Goal: Task Accomplishment & Management: Manage account settings

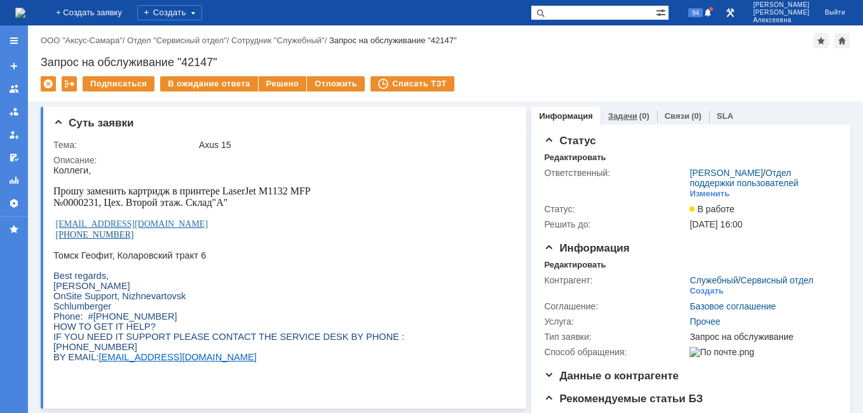
click at [624, 120] on link "Задачи" at bounding box center [622, 116] width 29 height 10
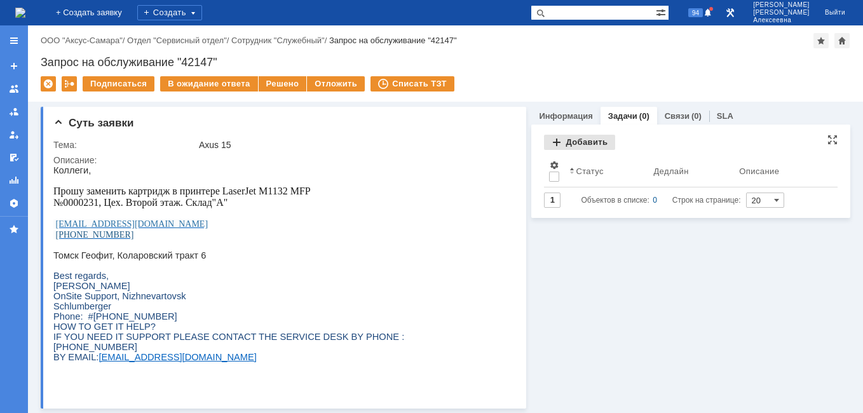
click at [568, 141] on div "Добавить" at bounding box center [579, 142] width 71 height 15
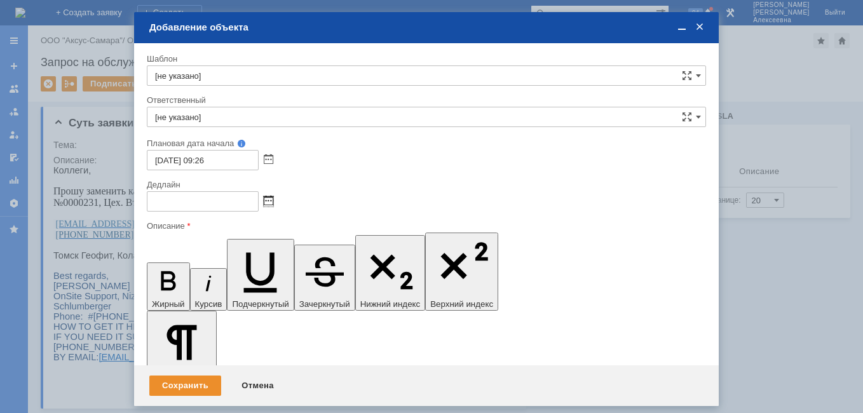
click at [266, 199] on span at bounding box center [269, 201] width 10 height 10
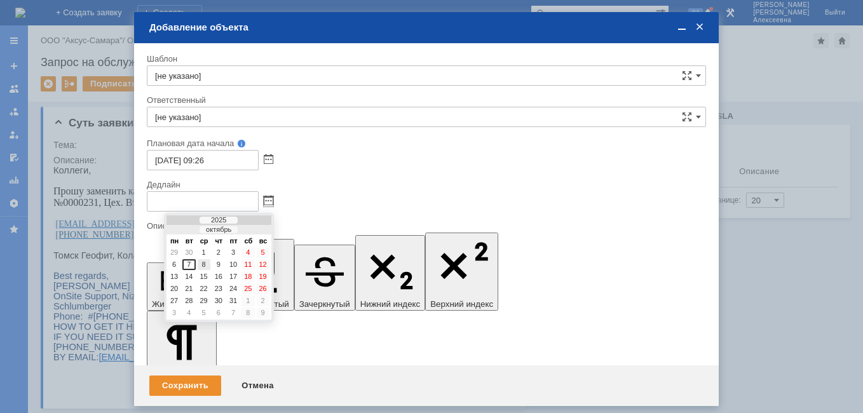
click at [207, 263] on div "8" at bounding box center [204, 264] width 13 height 11
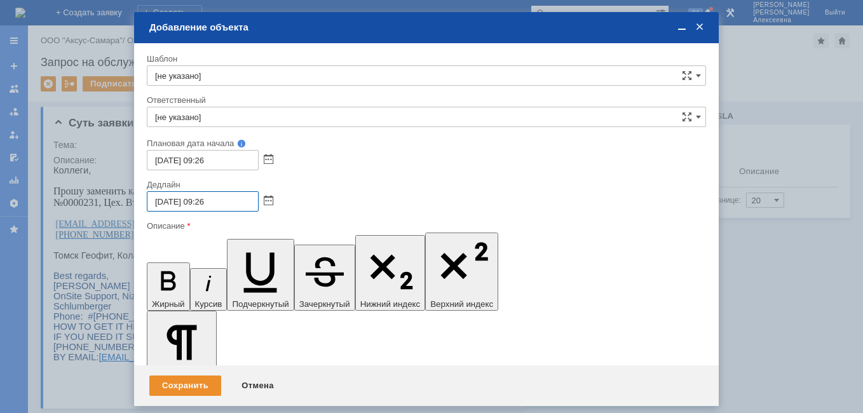
click at [206, 199] on input "08.10.2025 09:26" at bounding box center [203, 201] width 112 height 20
click at [237, 204] on input "08.10.2025 16:26" at bounding box center [203, 201] width 112 height 20
type input "[DATE] 16:00"
click at [176, 118] on input "[не указано]" at bounding box center [426, 117] width 559 height 20
type input "k"
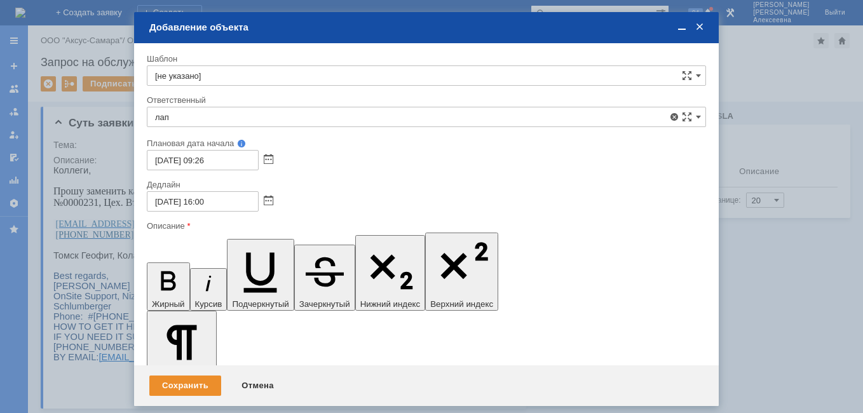
click at [208, 209] on span "[PERSON_NAME]" at bounding box center [426, 210] width 543 height 10
type input "[PERSON_NAME]"
drag, startPoint x: 253, startPoint y: 3640, endPoint x: 195, endPoint y: 3632, distance: 58.5
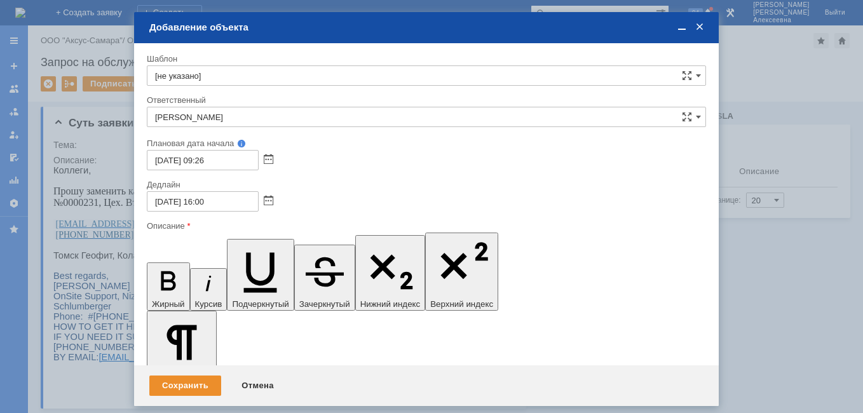
scroll to position [76, 6]
click at [680, 31] on span at bounding box center [681, 27] width 13 height 11
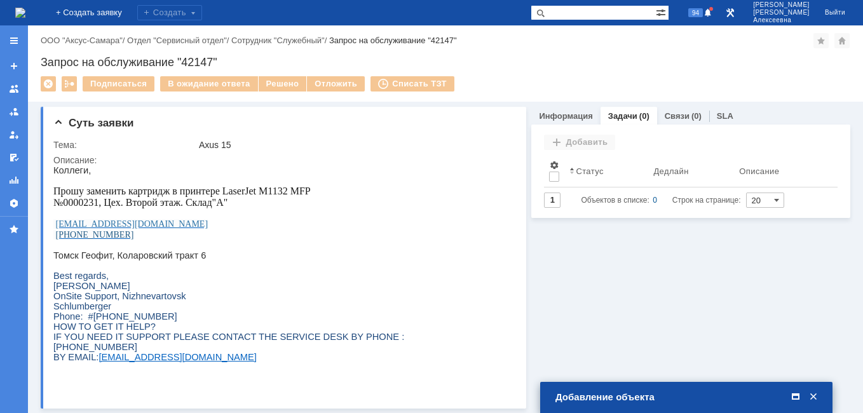
click at [796, 398] on span at bounding box center [795, 396] width 13 height 11
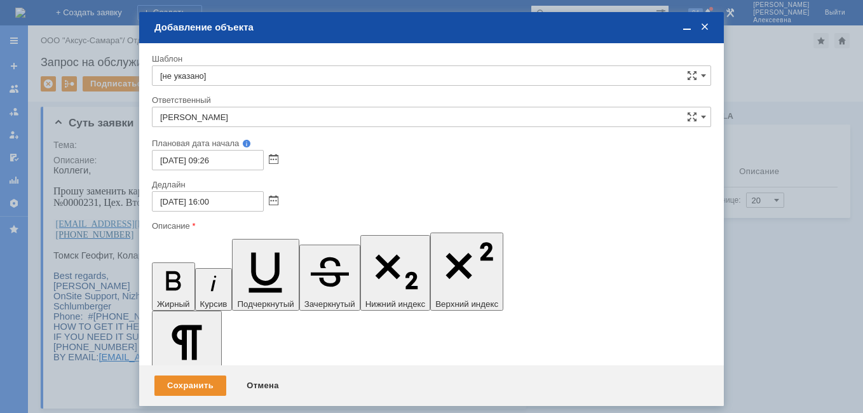
click at [686, 27] on span at bounding box center [686, 27] width 13 height 11
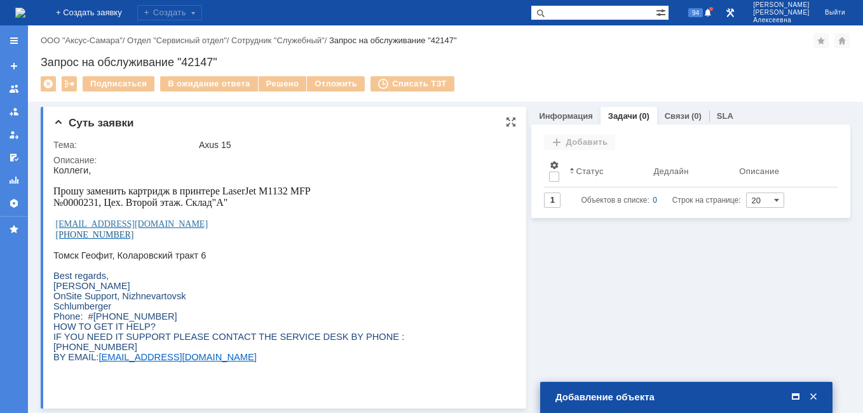
drag, startPoint x: 123, startPoint y: 243, endPoint x: 57, endPoint y: 245, distance: 66.1
click at [57, 240] on p "[PHONE_NUMBER]" at bounding box center [228, 234] width 351 height 11
copy span "[PHONE_NUMBER]"
click at [794, 391] on span at bounding box center [795, 396] width 13 height 11
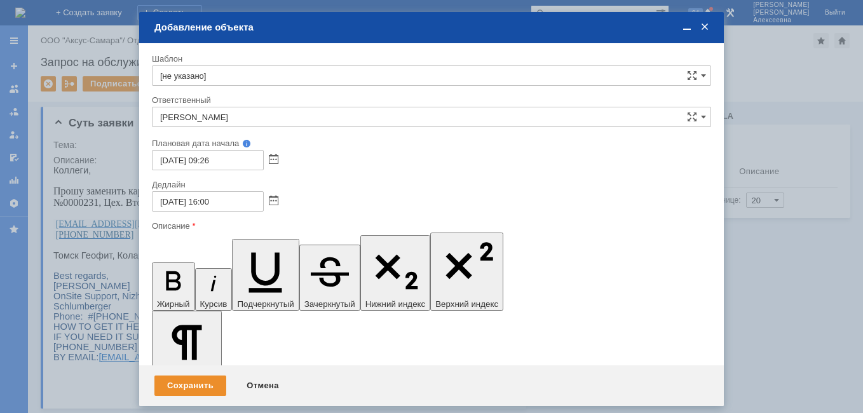
drag, startPoint x: 288, startPoint y: 3644, endPoint x: 154, endPoint y: 3631, distance: 135.4
drag, startPoint x: 159, startPoint y: 236, endPoint x: 163, endPoint y: 251, distance: 15.7
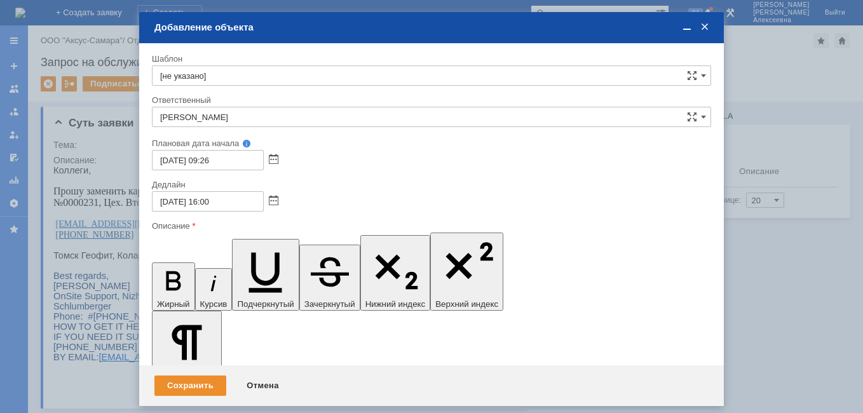
click at [159, 264] on icon "button" at bounding box center [173, 280] width 33 height 33
click at [201, 379] on div "Сохранить" at bounding box center [190, 385] width 72 height 20
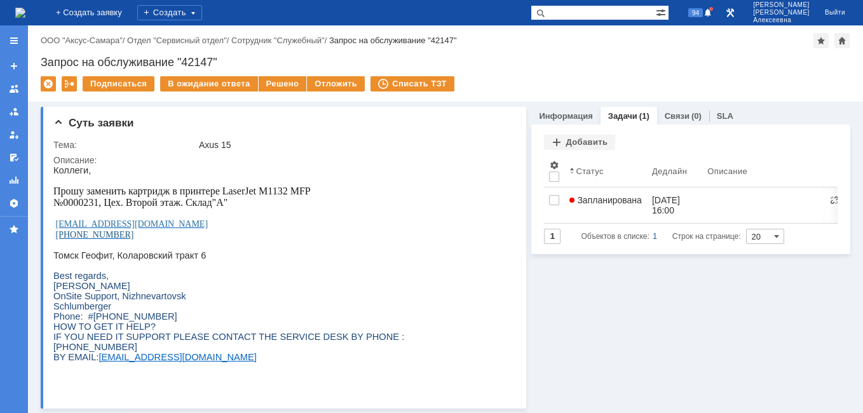
scroll to position [0, 0]
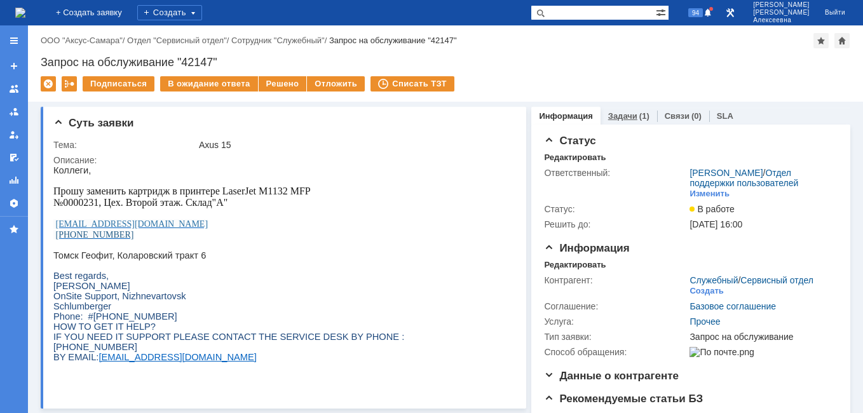
click at [625, 114] on link "Задачи" at bounding box center [622, 116] width 29 height 10
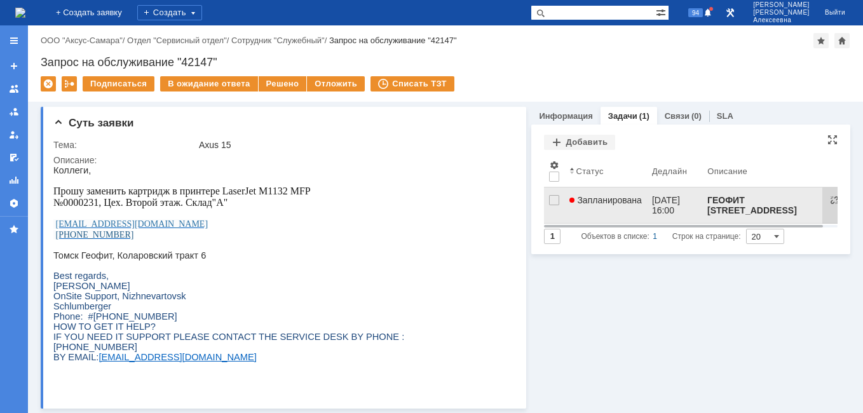
click at [598, 205] on link "Запланирована" at bounding box center [605, 205] width 83 height 36
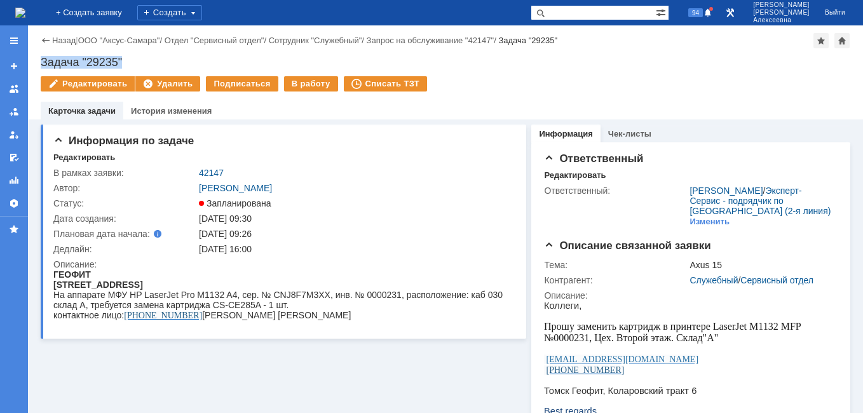
drag, startPoint x: 136, startPoint y: 62, endPoint x: 30, endPoint y: 62, distance: 106.1
click at [30, 62] on div "Назад | ООО "Аксус-Самара" / Отдел "Сервисный отдел" / Сотрудник "Служебный" / …" at bounding box center [445, 72] width 835 height 94
copy div "Задача "29235""
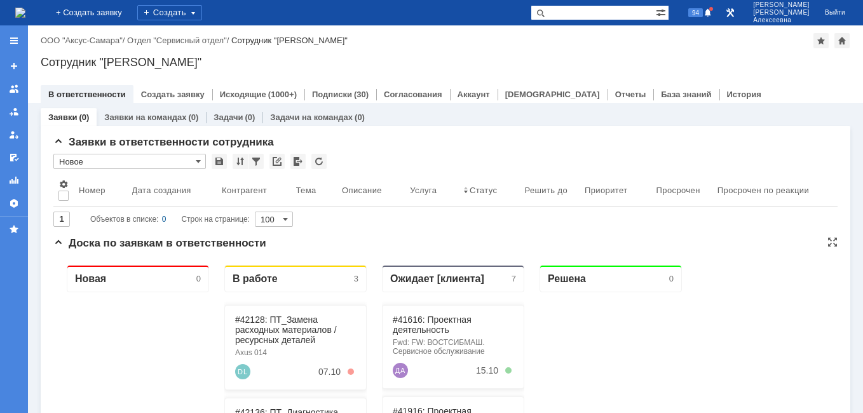
scroll to position [127, 0]
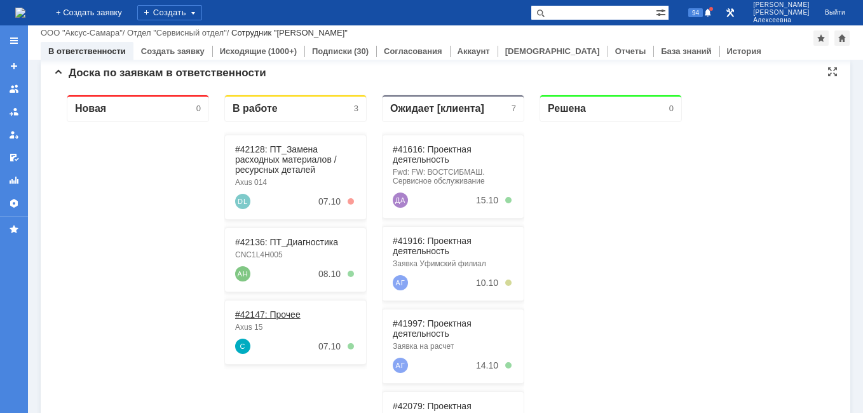
click at [273, 312] on link "#42147: Прочее" at bounding box center [267, 314] width 65 height 10
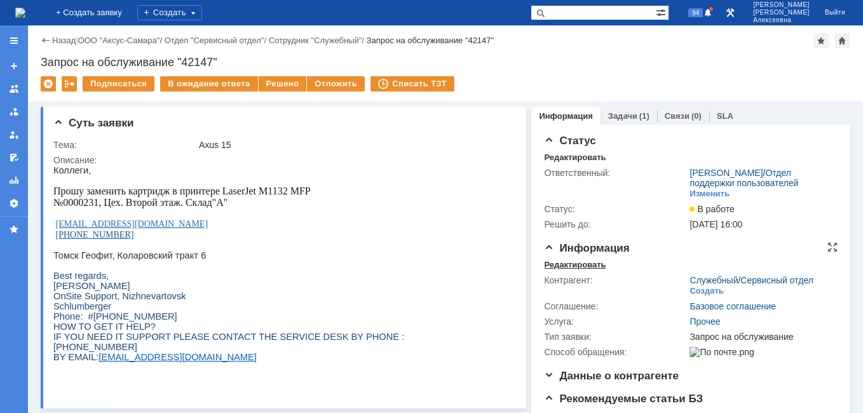
click at [560, 270] on div "Редактировать" at bounding box center [575, 265] width 62 height 10
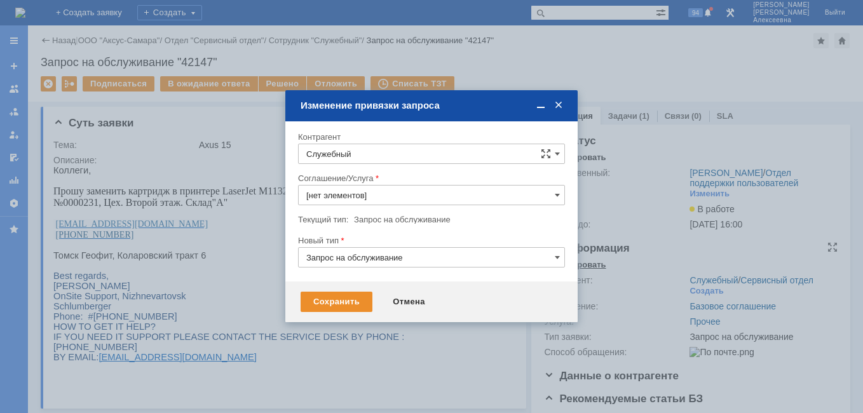
type input "Прочее"
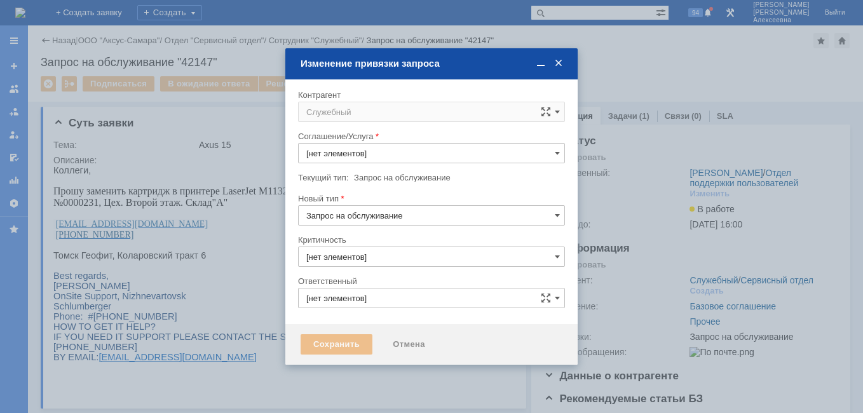
type input "3. Низкая"
type input "[не указано]"
type input "[PERSON_NAME]"
type input "Прочее"
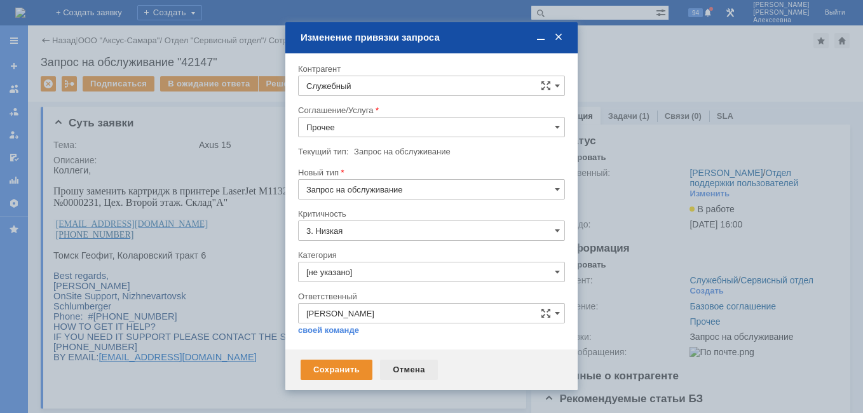
click at [400, 372] on div "Отмена" at bounding box center [409, 370] width 58 height 20
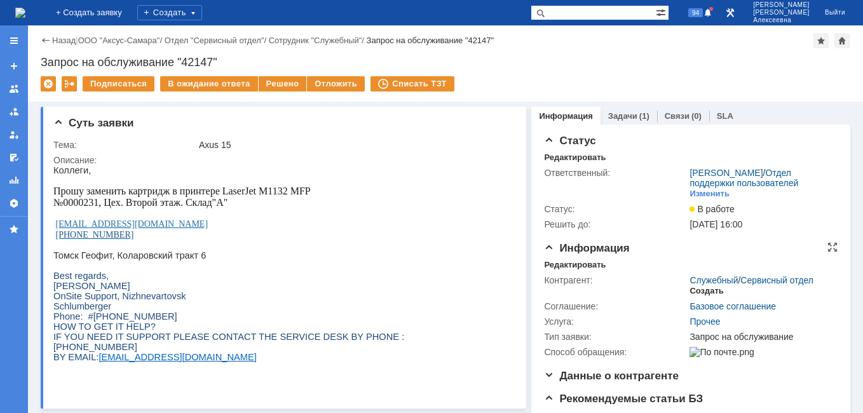
click at [698, 296] on div "Создать" at bounding box center [706, 291] width 34 height 10
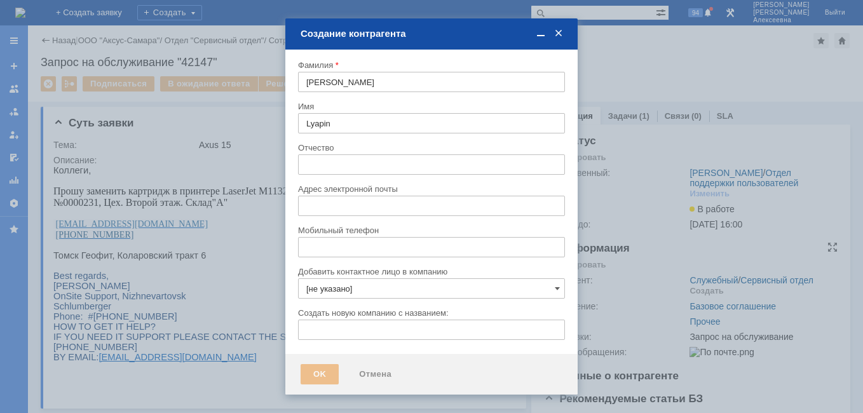
type input "[EMAIL_ADDRESS][DOMAIN_NAME]"
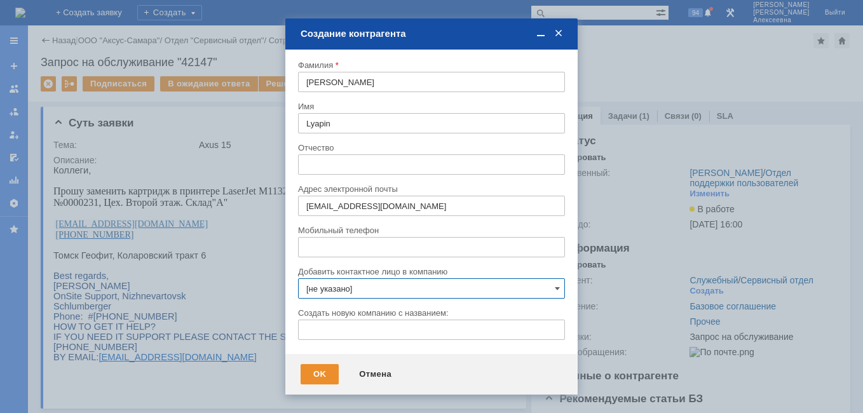
click at [435, 288] on input "[не указано]" at bounding box center [431, 288] width 267 height 20
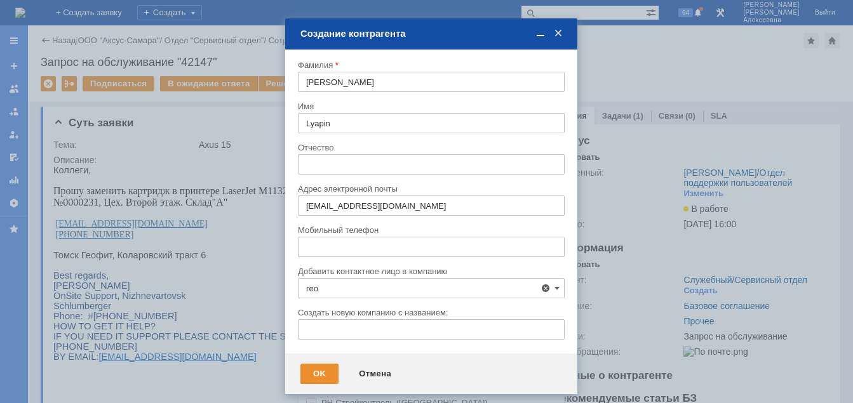
click at [395, 360] on span "ГЕОФИТ - Томский филиал «Технологическая Компания Шлюмберже» (Геофит), Томская …" at bounding box center [438, 372] width 234 height 30
type input "ГЕОФИТ - Томский филиал «Технологическая Компания Шлюмберже» (Геофит), Томская …"
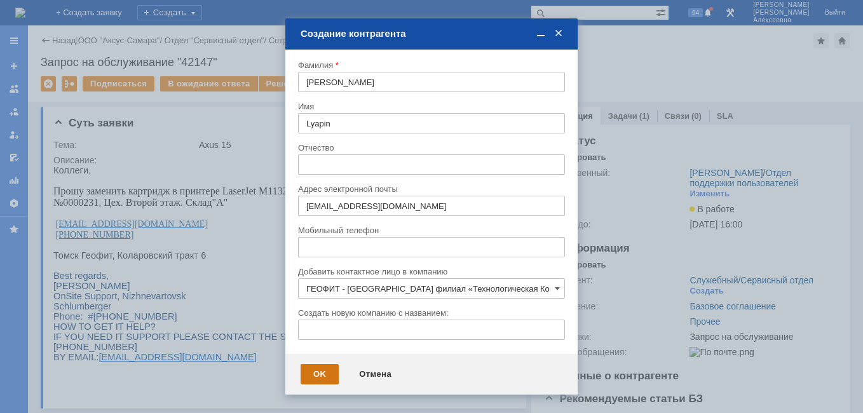
click at [326, 367] on div "OK" at bounding box center [320, 374] width 38 height 20
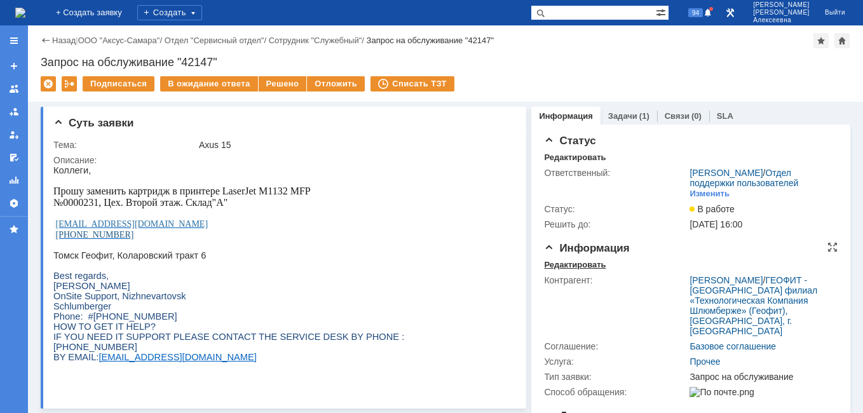
click at [567, 270] on div "Редактировать" at bounding box center [575, 265] width 62 height 10
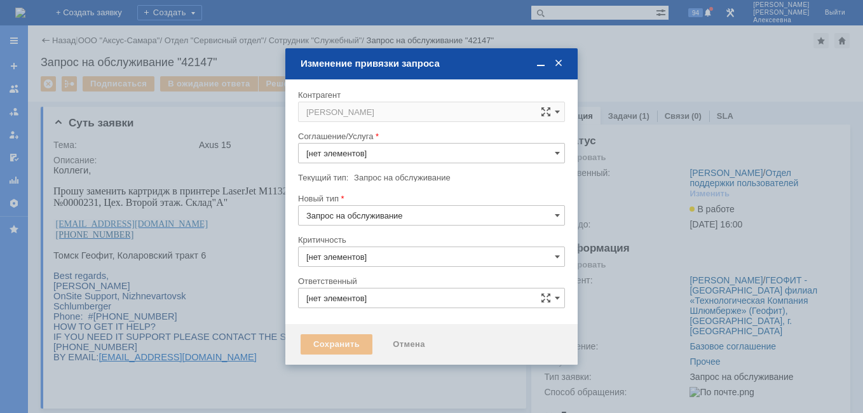
type input "3. Низкая"
type input "[не указано]"
type input "[PERSON_NAME]"
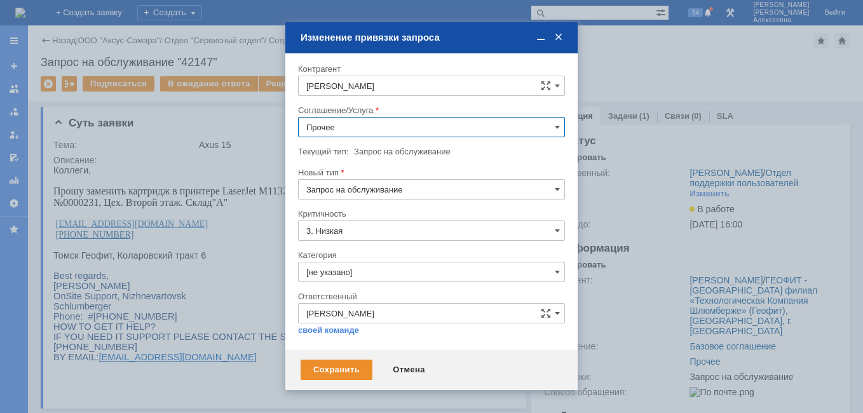
click at [554, 130] on input "Прочее" at bounding box center [431, 127] width 267 height 20
click at [359, 212] on div "ПТ_Замена расходных материалов / ресурсных деталей" at bounding box center [432, 218] width 266 height 20
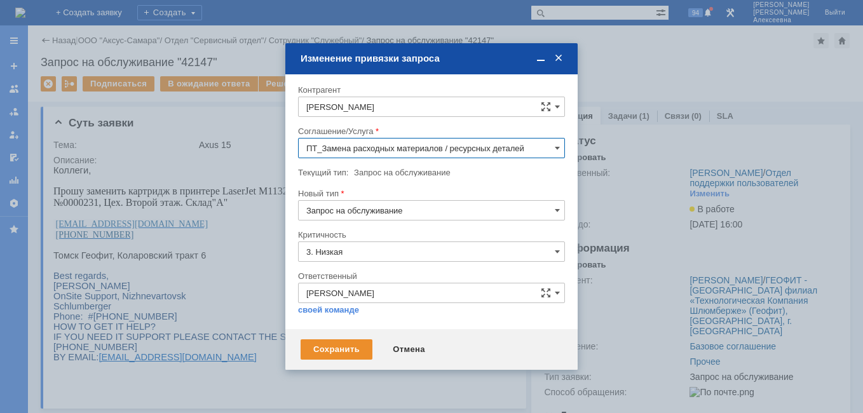
type input "ПТ_Замена расходных материалов / ресурсных деталей"
click at [334, 351] on div "Сохранить" at bounding box center [337, 349] width 72 height 20
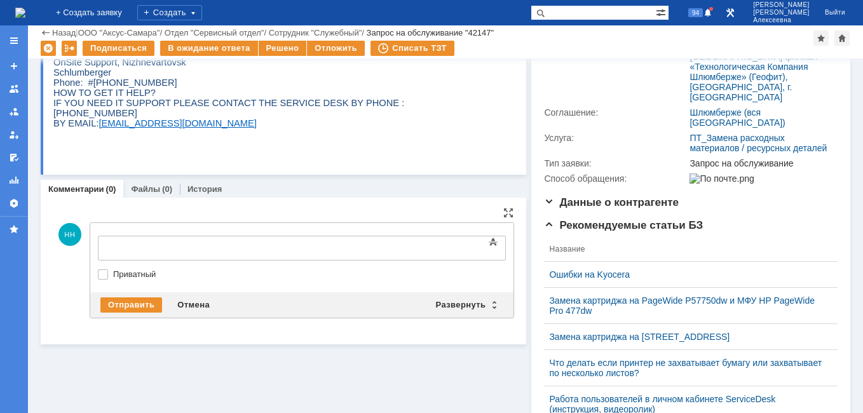
scroll to position [0, 0]
click at [486, 306] on div "Развернуть" at bounding box center [466, 304] width 76 height 15
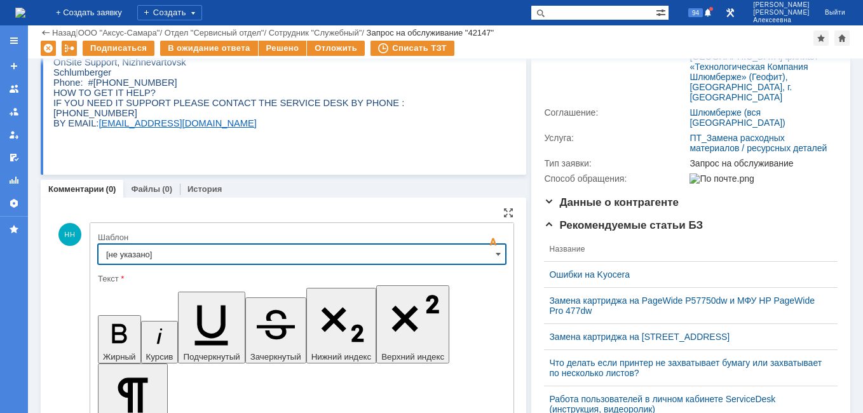
click at [485, 252] on input "[не указано]" at bounding box center [302, 254] width 408 height 20
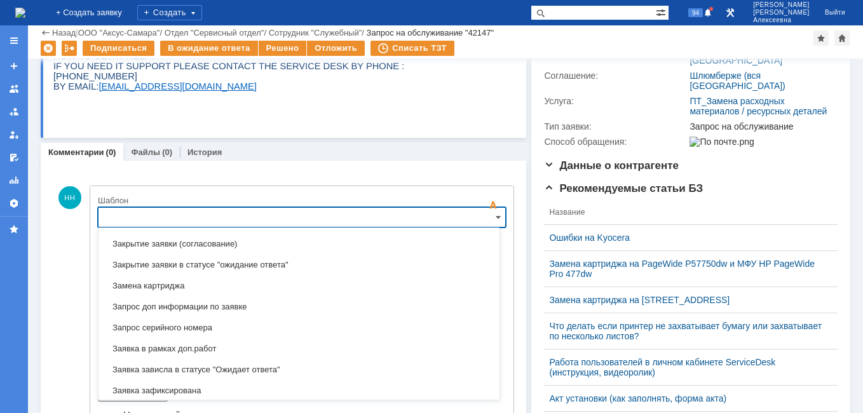
scroll to position [691, 0]
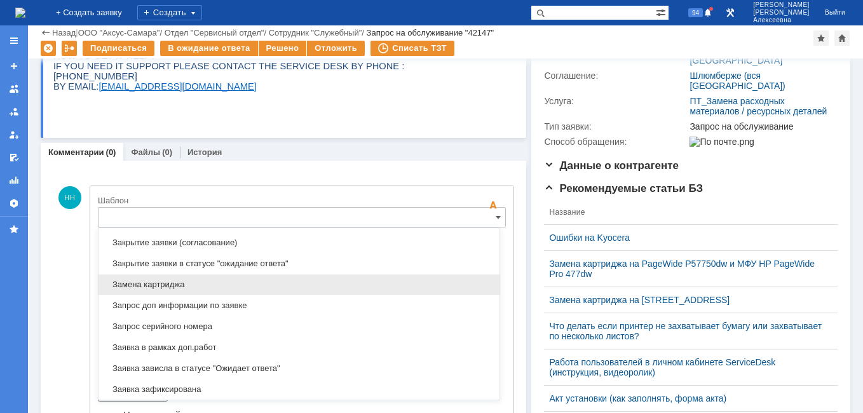
click at [175, 282] on span "Замена картриджа" at bounding box center [299, 285] width 386 height 10
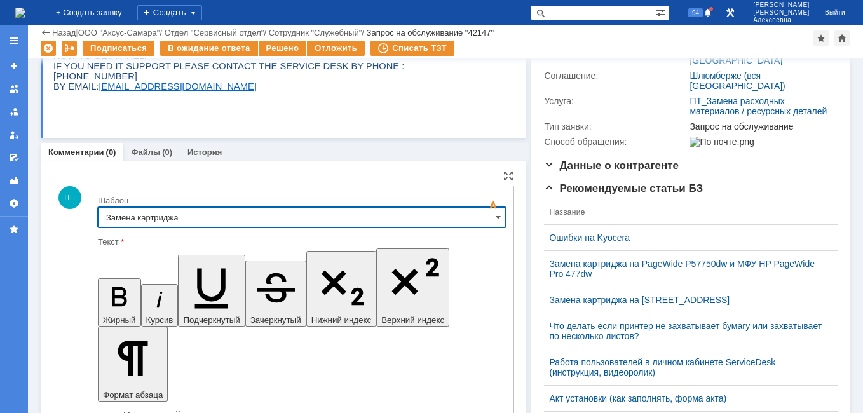
type input "Замена картриджа"
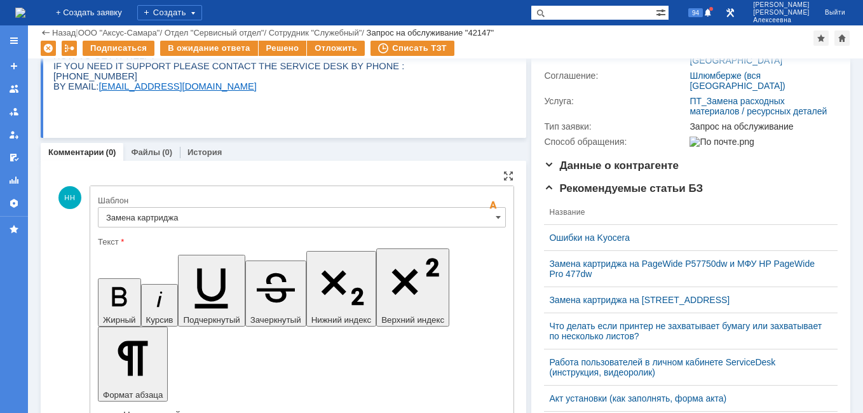
drag, startPoint x: 449, startPoint y: 3186, endPoint x: 117, endPoint y: 3174, distance: 332.5
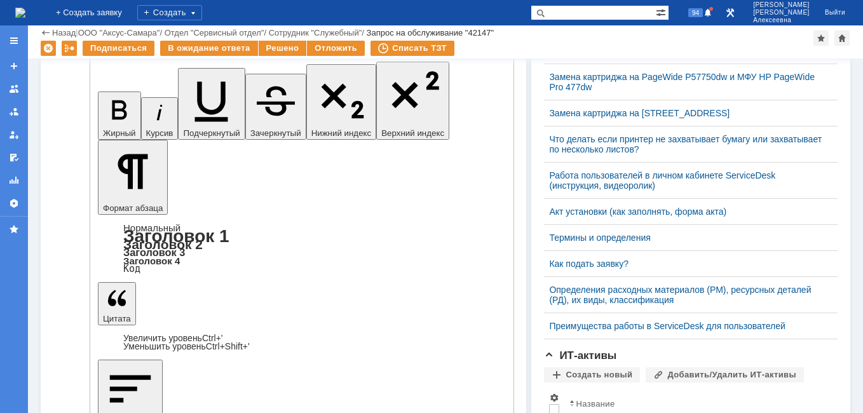
scroll to position [418, 0]
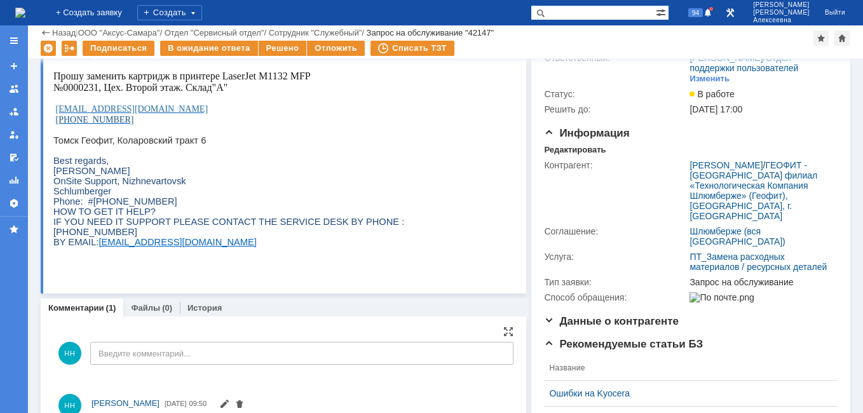
scroll to position [37, 0]
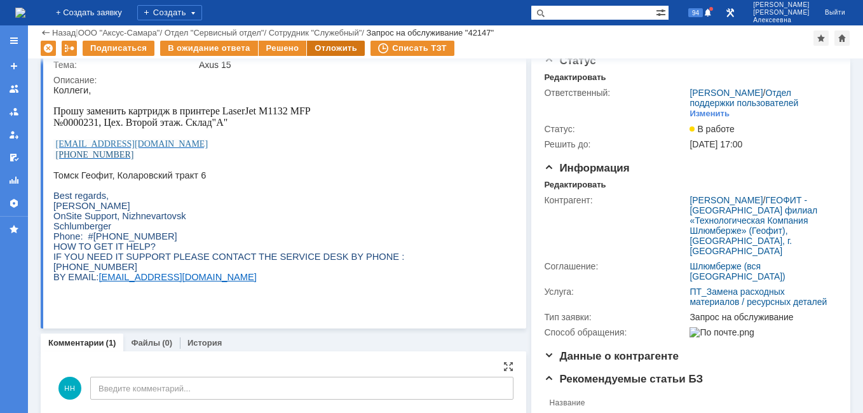
click at [328, 51] on div "Отложить" at bounding box center [336, 48] width 58 height 15
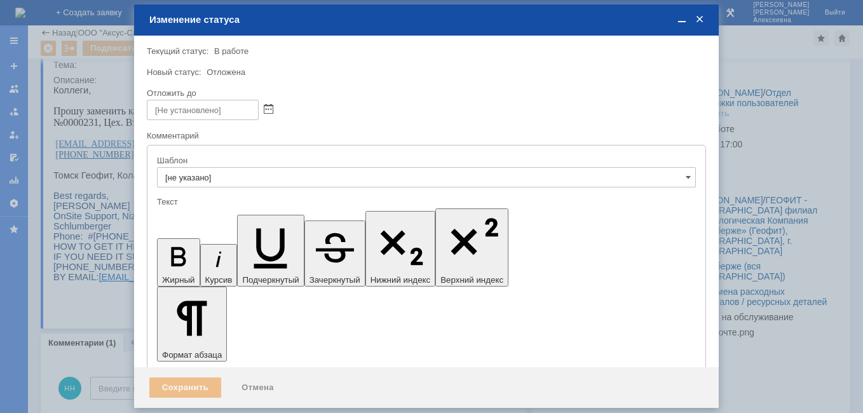
scroll to position [0, 0]
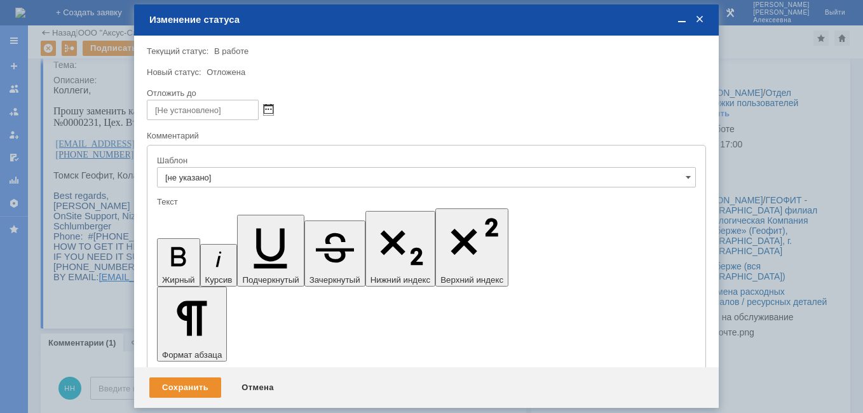
click at [266, 112] on span at bounding box center [269, 110] width 10 height 10
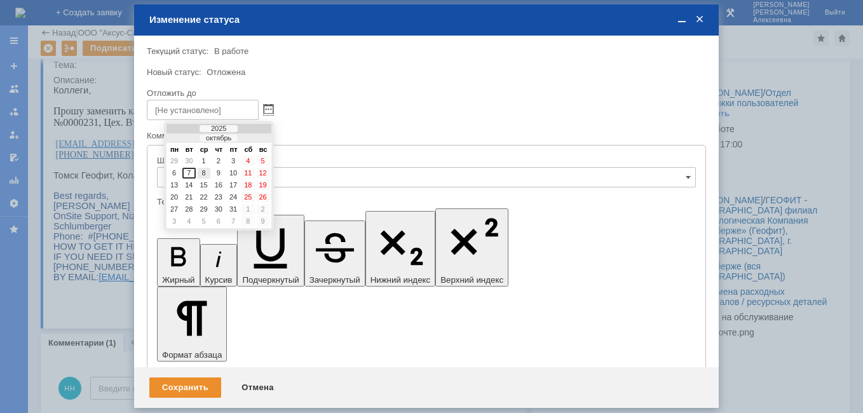
click at [203, 169] on div "8" at bounding box center [204, 173] width 13 height 11
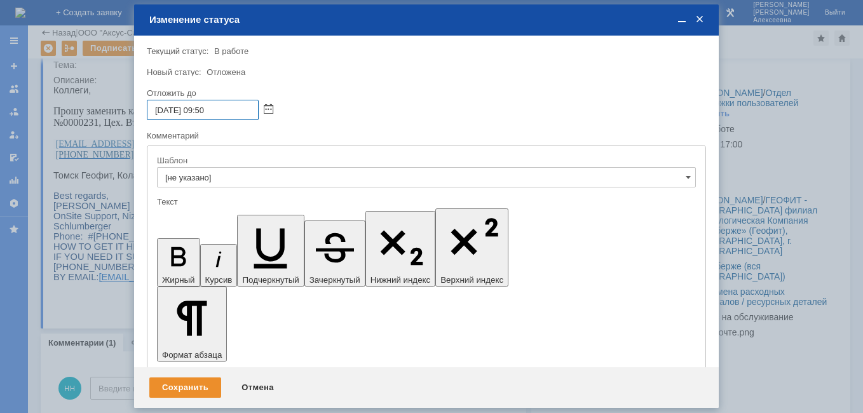
click at [206, 110] on input "08.10.2025 09:50" at bounding box center [203, 110] width 112 height 20
type input "[DATE] 16:50"
click at [181, 386] on div "Сохранить" at bounding box center [185, 387] width 72 height 20
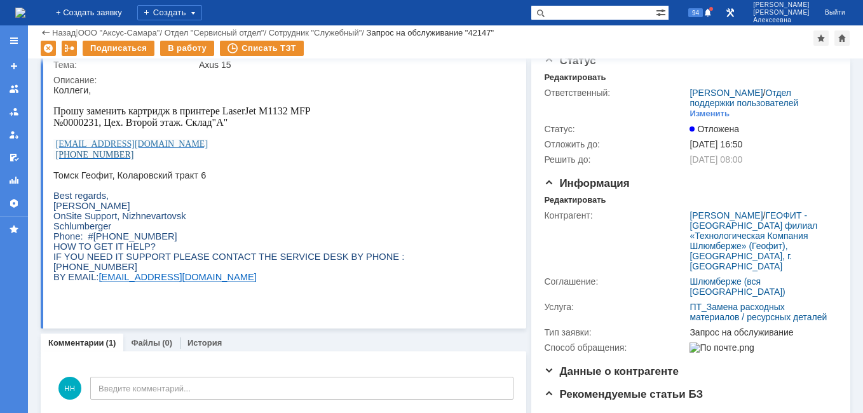
click at [25, 16] on img at bounding box center [20, 13] width 10 height 10
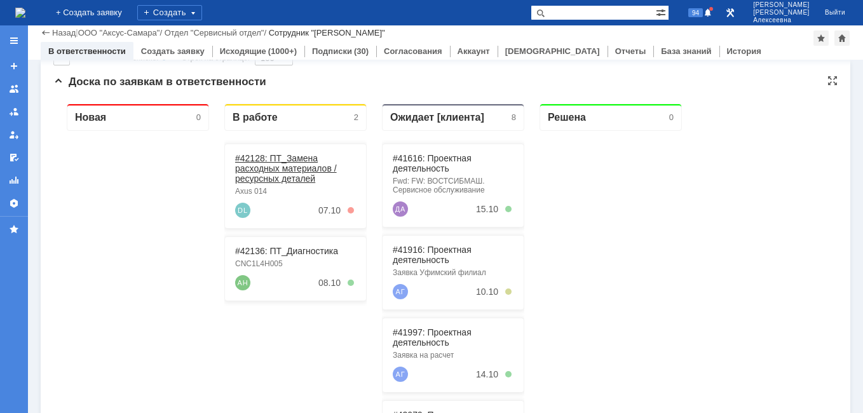
scroll to position [127, 0]
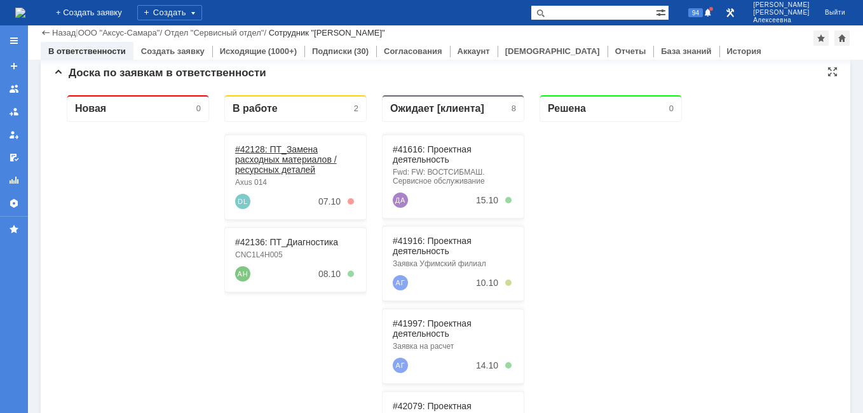
click at [277, 163] on link "#42128: ПТ_Замена расходных материалов / ресурсных деталей" at bounding box center [286, 159] width 102 height 30
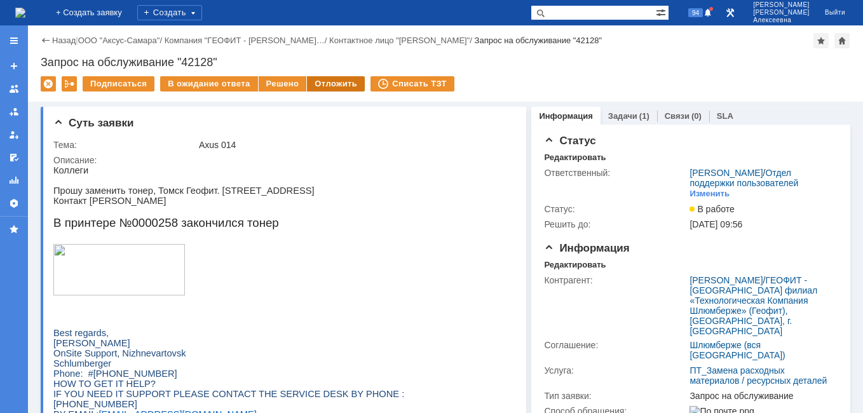
click at [330, 81] on div "Отложить" at bounding box center [336, 83] width 58 height 15
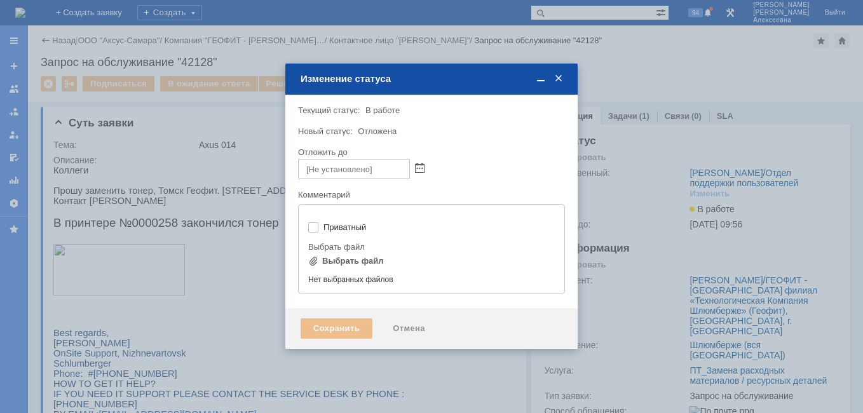
type input "[не указано]"
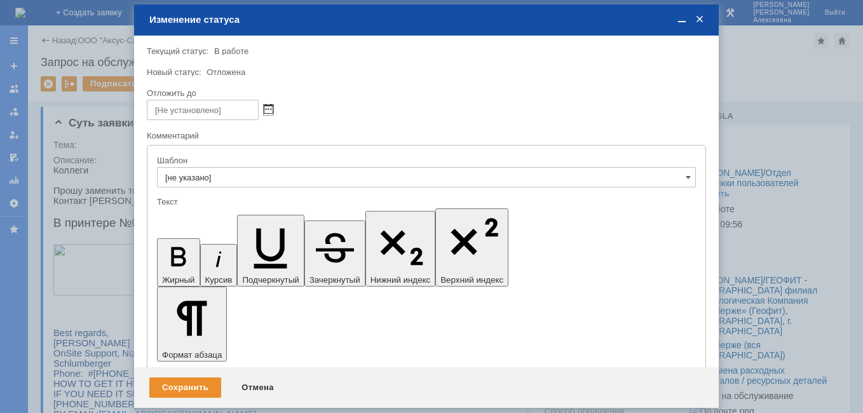
click at [270, 108] on span at bounding box center [269, 110] width 10 height 10
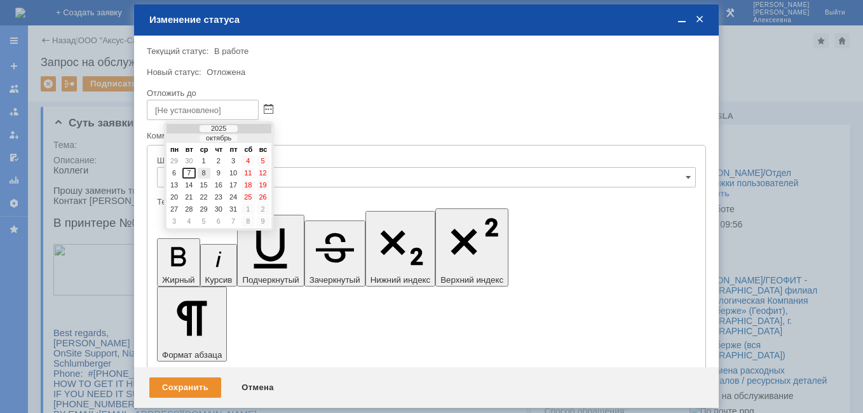
click at [205, 171] on div "8" at bounding box center [204, 173] width 13 height 11
type input "08.10.2025 09:50"
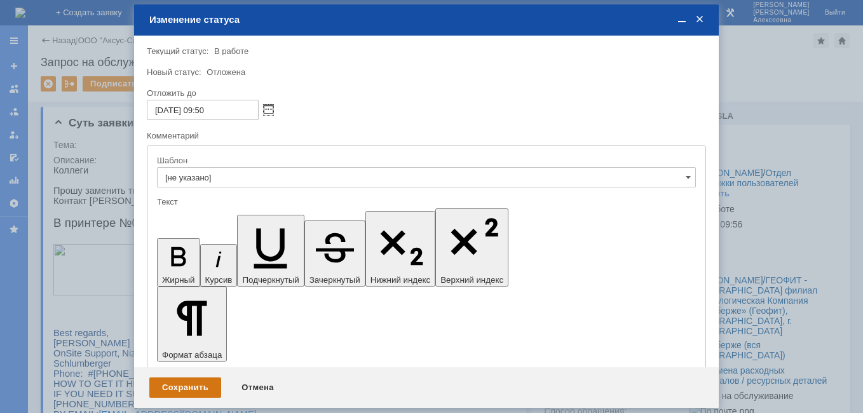
click at [182, 381] on div "Сохранить" at bounding box center [185, 387] width 72 height 20
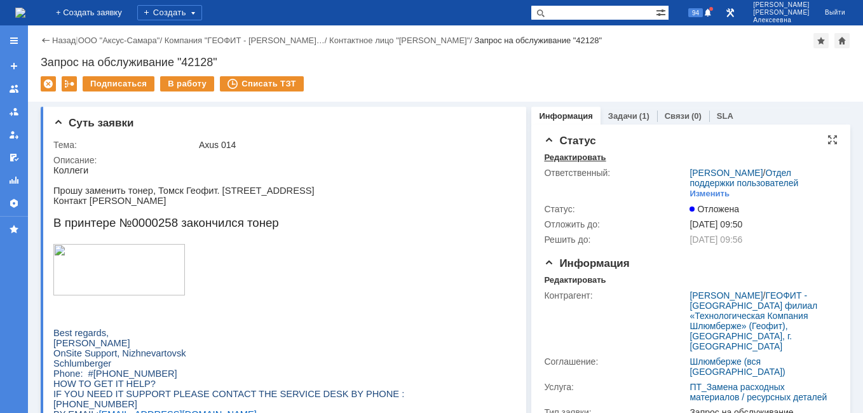
click at [569, 152] on div "Редактировать" at bounding box center [575, 157] width 62 height 10
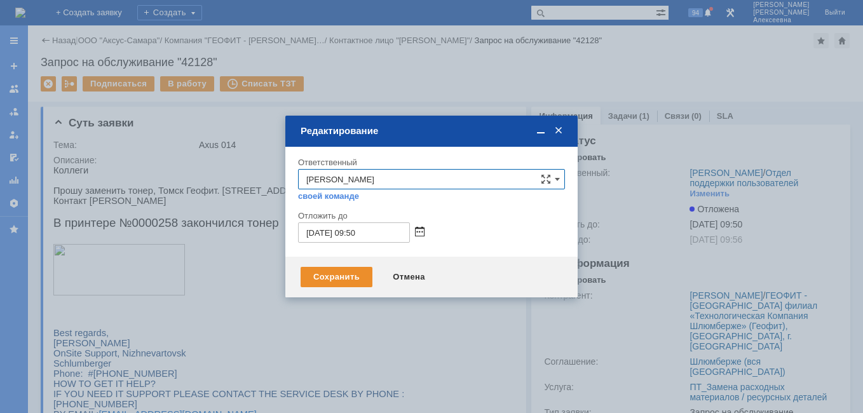
click at [417, 231] on span at bounding box center [420, 232] width 10 height 10
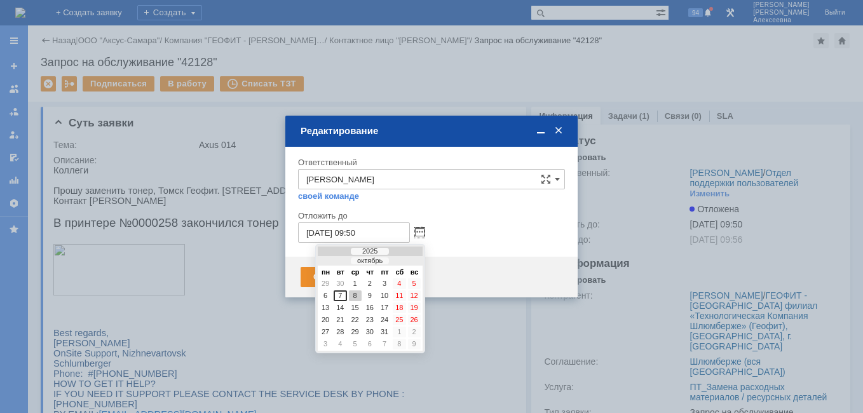
click at [360, 231] on input "08.10.2025 09:50" at bounding box center [354, 232] width 112 height 20
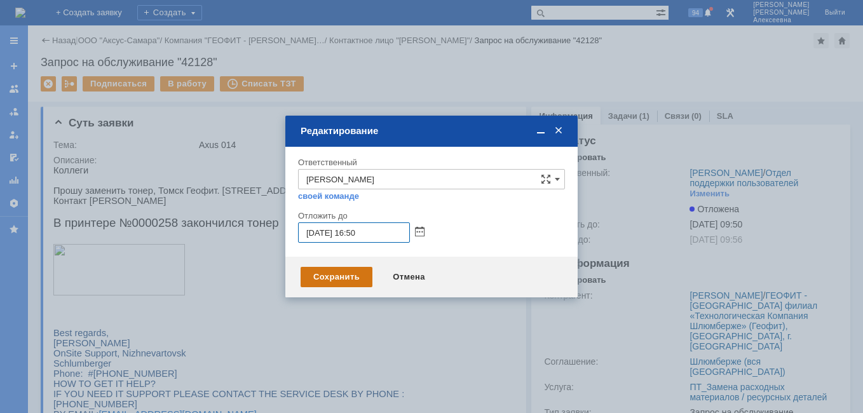
type input "[DATE] 16:50"
click at [320, 281] on div "Сохранить" at bounding box center [337, 277] width 72 height 20
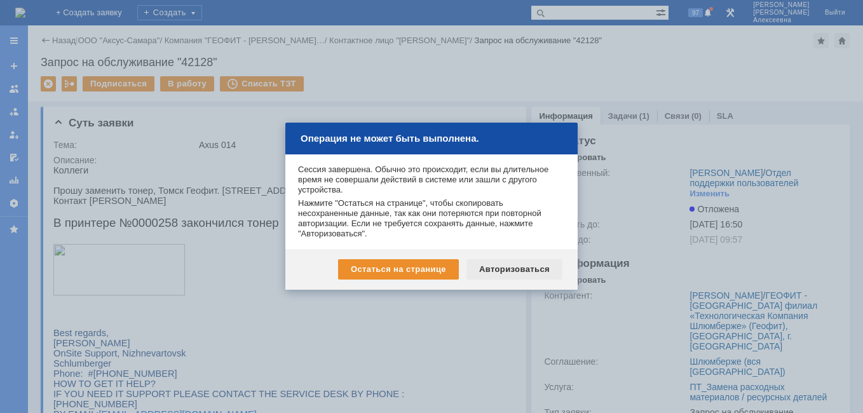
click at [513, 268] on div "Авторизоваться" at bounding box center [514, 269] width 96 height 20
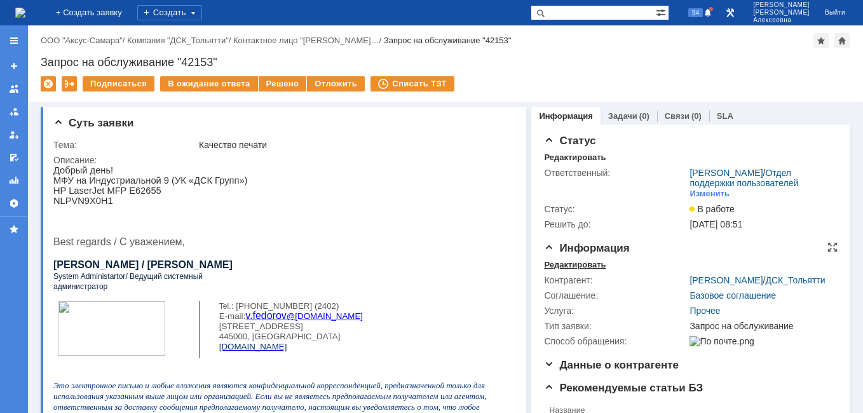
click at [555, 270] on div "Редактировать" at bounding box center [575, 265] width 62 height 10
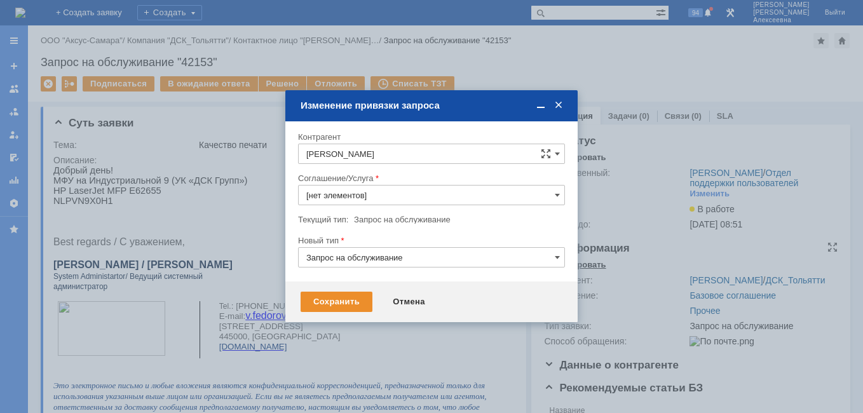
type input "Прочее"
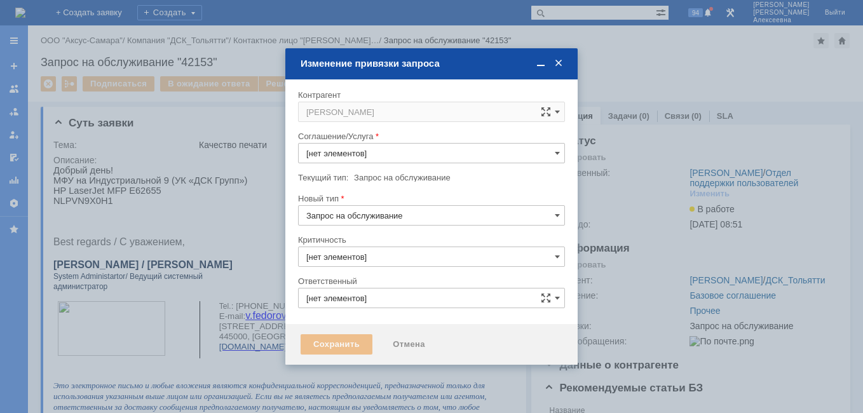
type input "3. Низкая"
type input "[не указано]"
type input "[PERSON_NAME]"
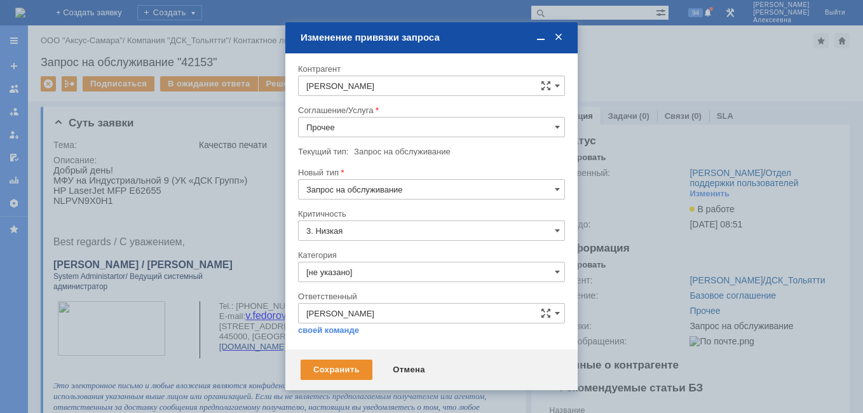
click at [545, 126] on input "Прочее" at bounding box center [431, 127] width 267 height 20
click at [351, 165] on span "ПТ_Диагностика" at bounding box center [431, 169] width 250 height 10
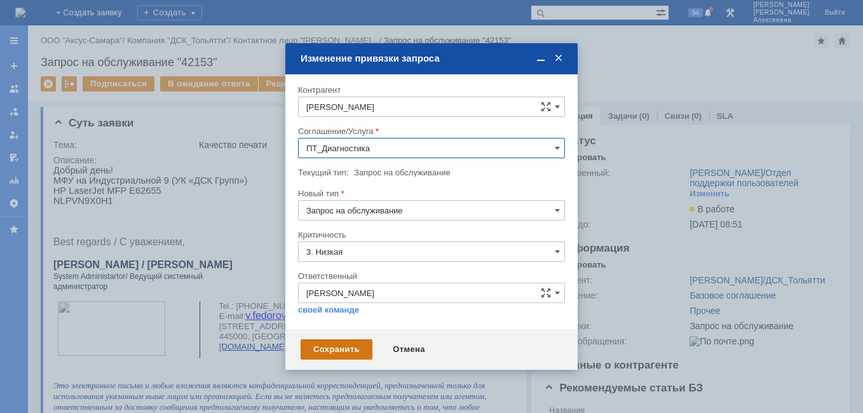
type input "ПТ_Диагностика"
click at [335, 348] on div "Сохранить" at bounding box center [337, 349] width 72 height 20
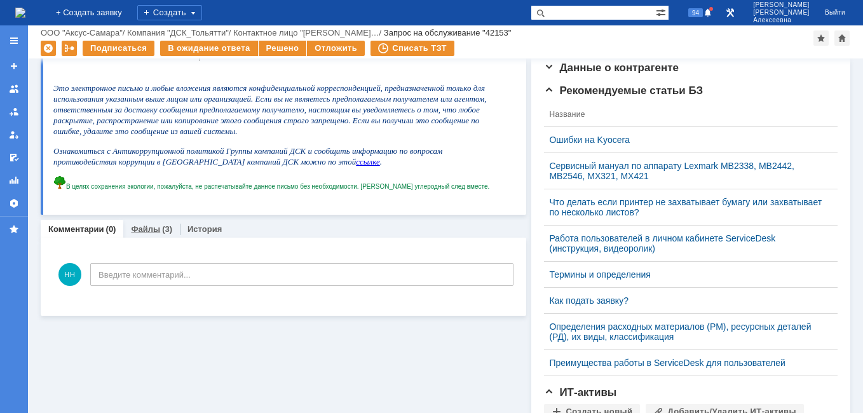
click at [145, 228] on link "Файлы" at bounding box center [145, 229] width 29 height 10
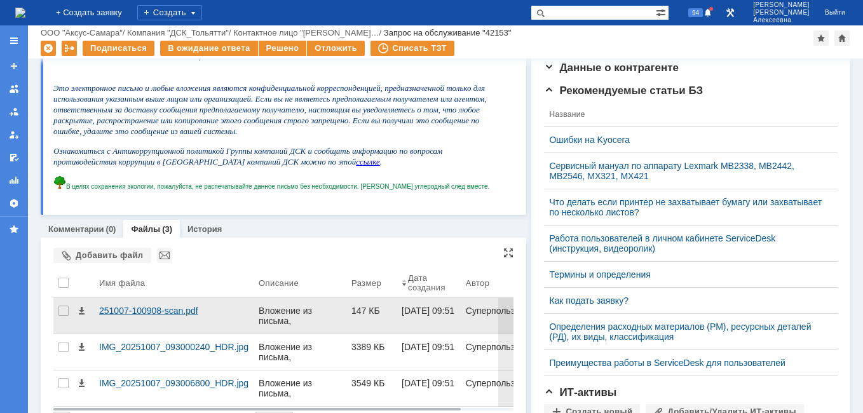
click at [133, 308] on div "251007-100908-scan.pdf" at bounding box center [173, 311] width 149 height 10
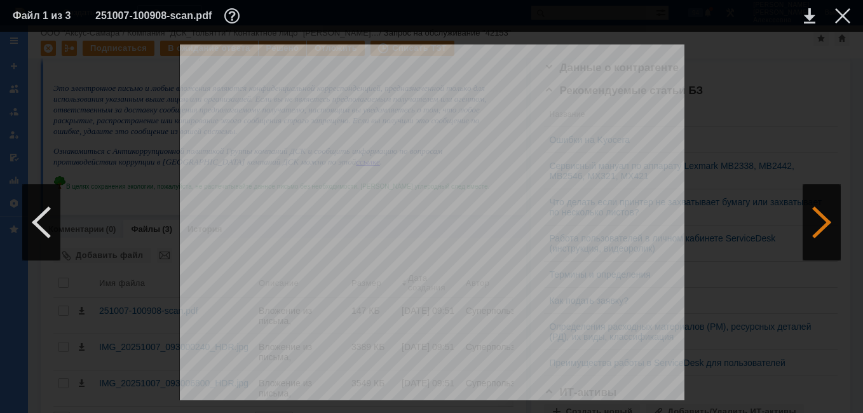
click at [806, 226] on div at bounding box center [821, 222] width 38 height 76
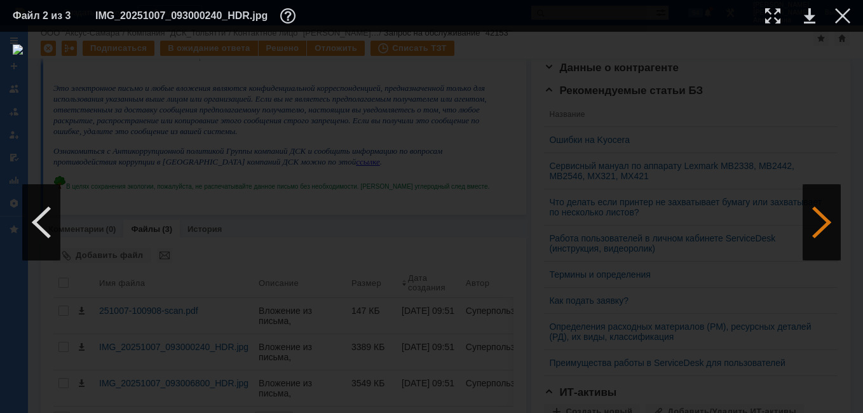
click at [806, 226] on div at bounding box center [821, 222] width 38 height 76
click at [844, 11] on div at bounding box center [842, 15] width 15 height 15
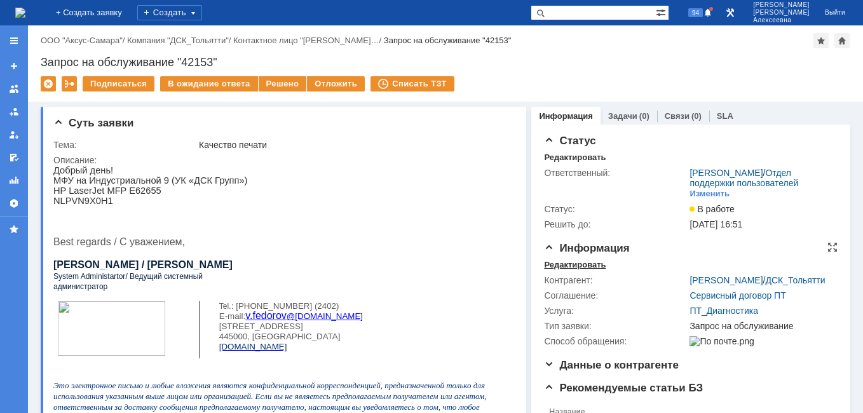
click at [567, 270] on div "Редактировать" at bounding box center [575, 265] width 62 height 10
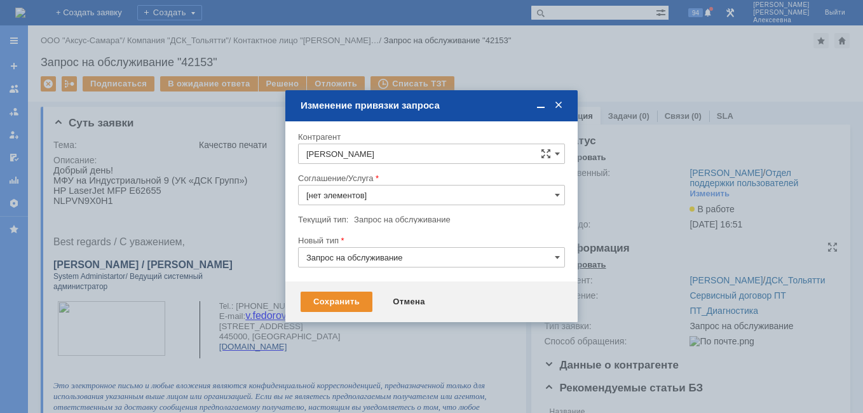
type input "ПТ_Диагностика"
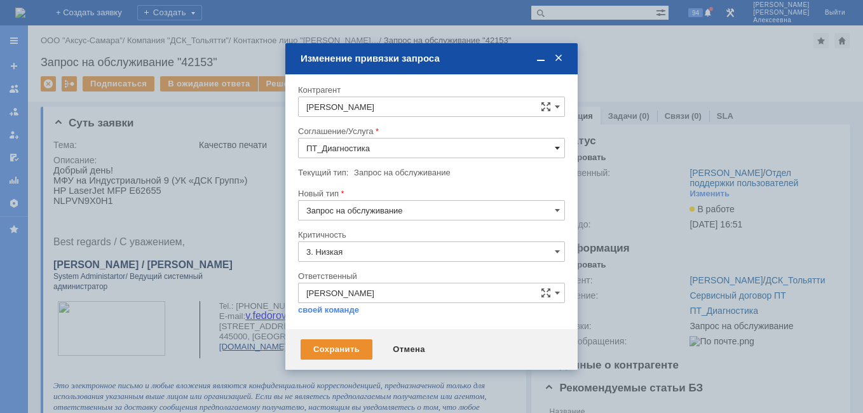
click at [557, 148] on span at bounding box center [557, 148] width 5 height 10
click at [342, 161] on div "ПТ_Диагностика" at bounding box center [432, 169] width 266 height 20
type input "ПТ_Диагностика"
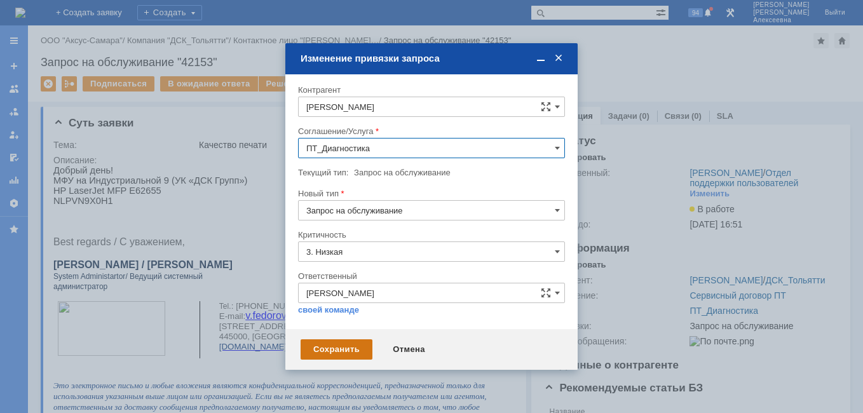
click at [331, 344] on div "Сохранить" at bounding box center [337, 349] width 72 height 20
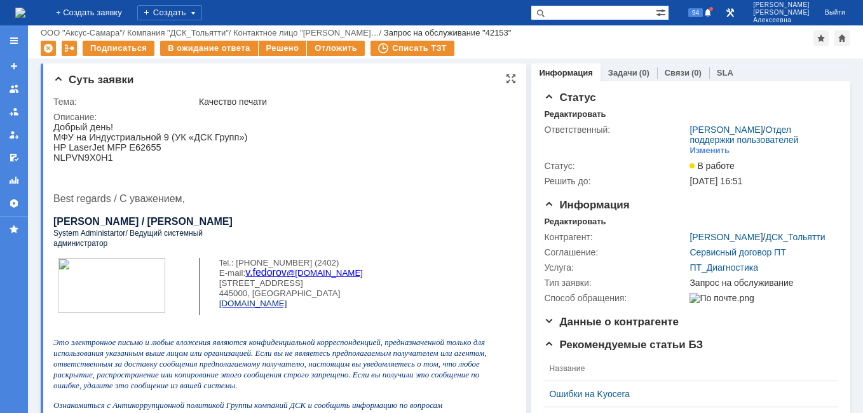
scroll to position [254, 0]
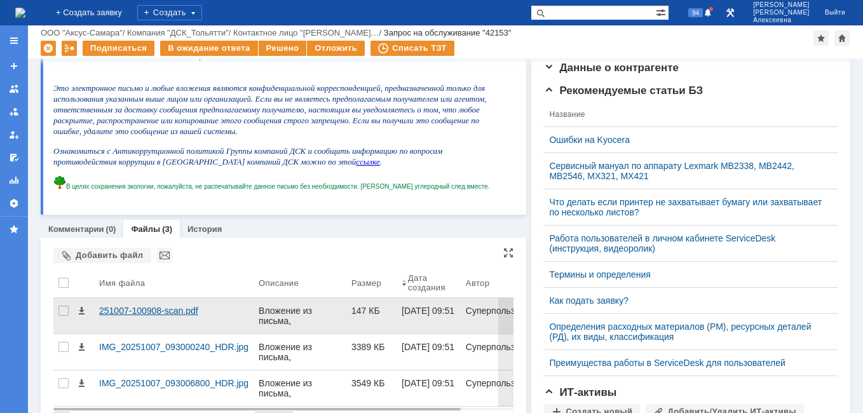
click at [179, 309] on div "251007-100908-scan.pdf" at bounding box center [173, 311] width 149 height 10
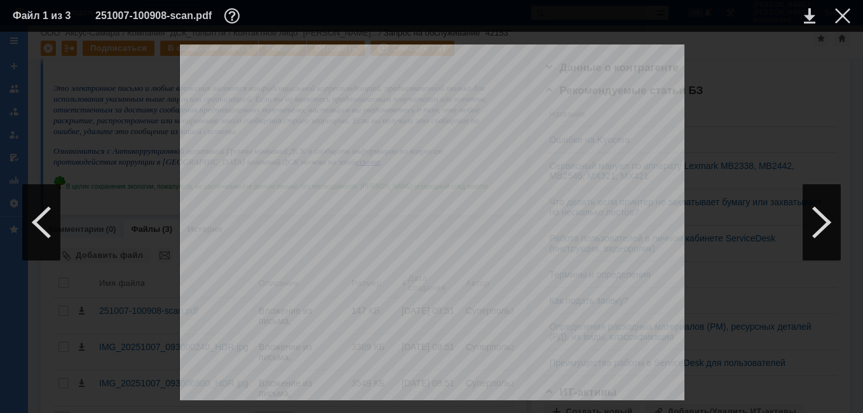
scroll to position [191, 0]
click at [809, 15] on link at bounding box center [809, 15] width 11 height 15
click at [785, 115] on div at bounding box center [431, 400] width 837 height 713
click at [835, 17] on div at bounding box center [842, 15] width 15 height 15
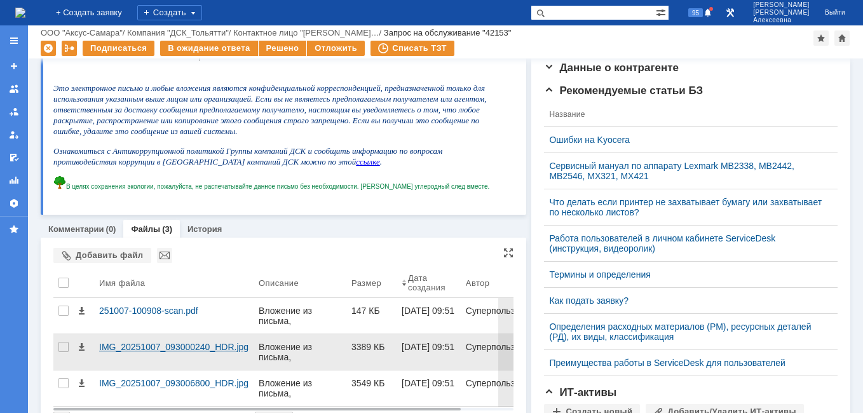
click at [163, 346] on div "IMG_20251007_093000240_HDR.jpg" at bounding box center [173, 347] width 149 height 10
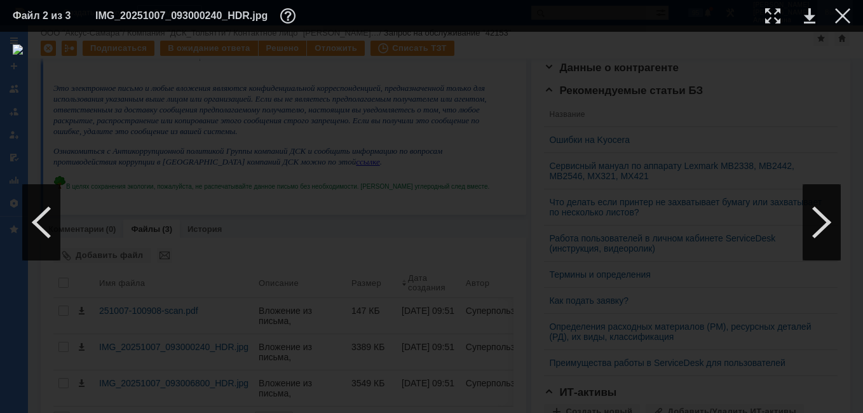
click at [846, 10] on div at bounding box center [842, 15] width 15 height 15
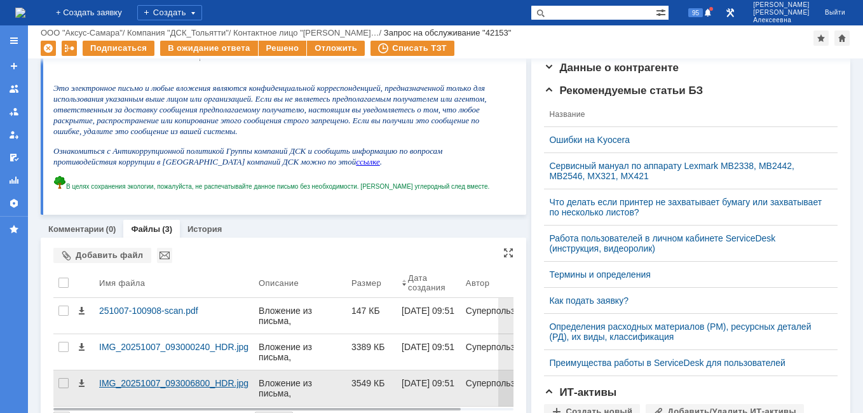
click at [119, 387] on div "IMG_20251007_093006800_HDR.jpg" at bounding box center [173, 383] width 149 height 10
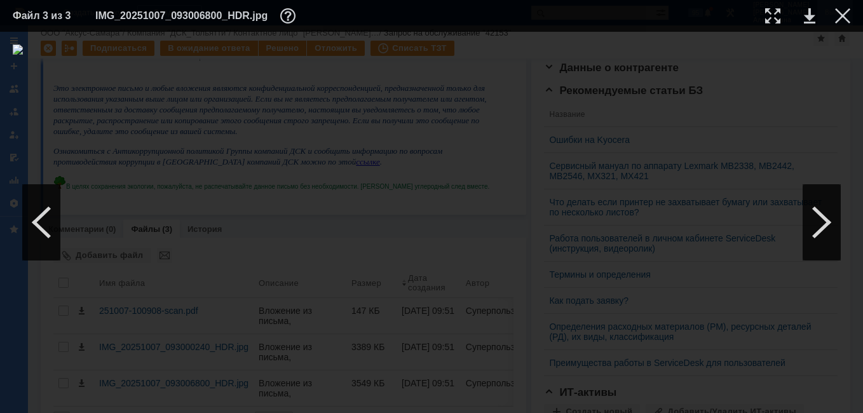
click at [841, 11] on div at bounding box center [842, 15] width 15 height 15
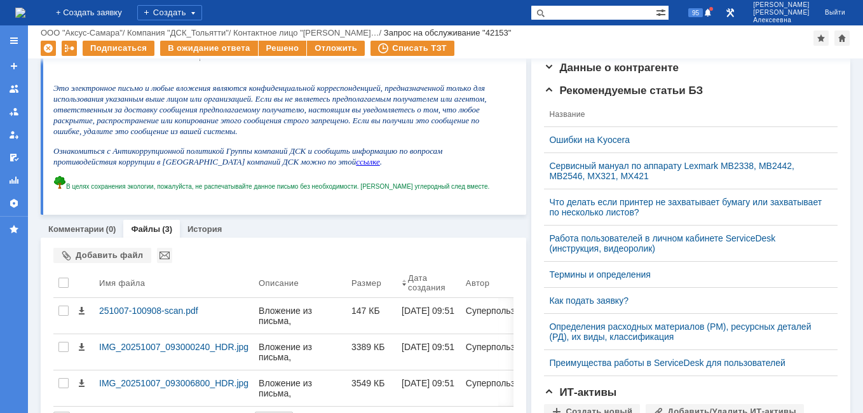
scroll to position [0, 0]
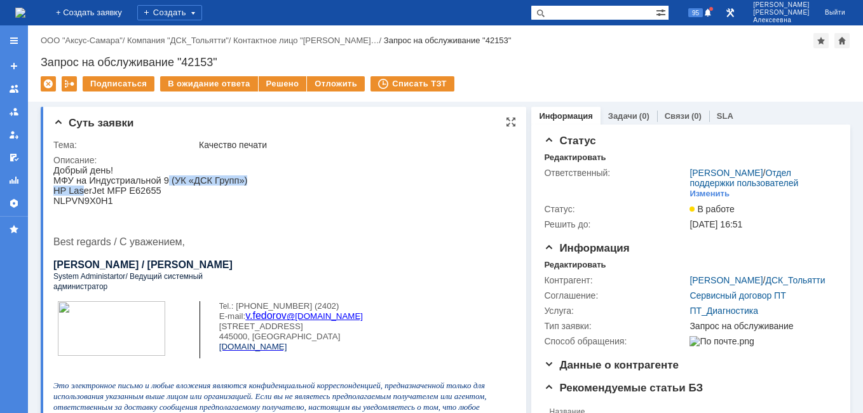
drag, startPoint x: 170, startPoint y: 185, endPoint x: 86, endPoint y: 188, distance: 83.9
click at [86, 188] on div "Добрый день! МФУ на Индустриальной 9 (УК «ДСК Групп») HP LaserJet MFP E62655 NL…" at bounding box center [279, 272] width 452 height 215
drag, startPoint x: 86, startPoint y: 188, endPoint x: 178, endPoint y: 225, distance: 99.2
click at [179, 226] on p at bounding box center [279, 221] width 452 height 10
drag, startPoint x: 105, startPoint y: 353, endPoint x: 81, endPoint y: 191, distance: 163.2
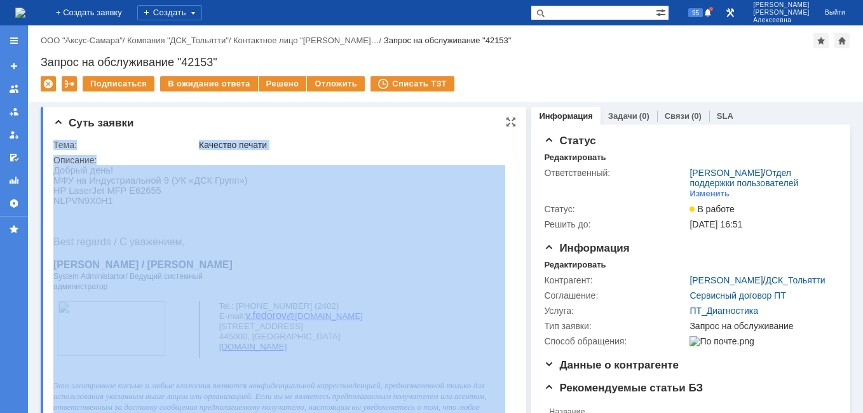
drag, startPoint x: 106, startPoint y: 353, endPoint x: 146, endPoint y: 191, distance: 166.9
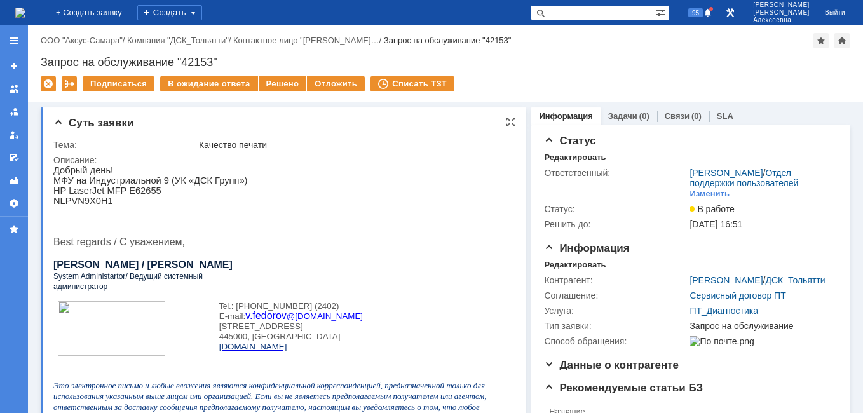
click at [166, 199] on p "NLPVN9X0H1" at bounding box center [279, 201] width 452 height 10
drag, startPoint x: 161, startPoint y: 190, endPoint x: 59, endPoint y: 193, distance: 102.3
click at [59, 193] on p "HP LaserJet MFP E62655" at bounding box center [279, 191] width 452 height 10
drag, startPoint x: 6, startPoint y: 25, endPoint x: 344, endPoint y: 158, distance: 362.6
click at [360, 152] on td "Описание:" at bounding box center [282, 326] width 458 height 349
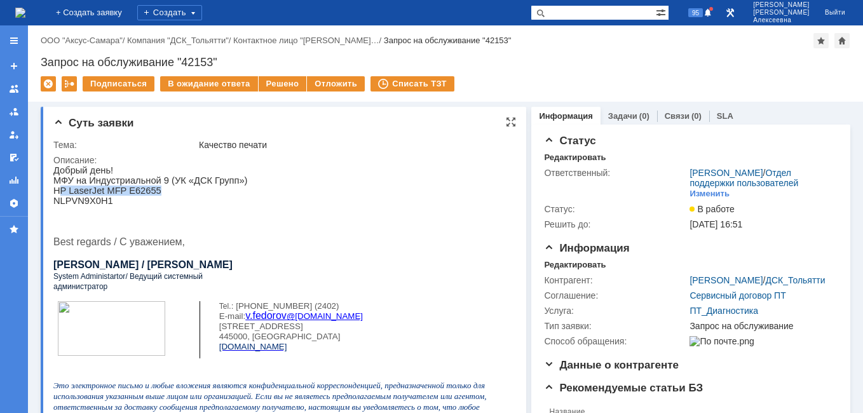
click at [163, 193] on p "HP LaserJet MFP E62655" at bounding box center [279, 191] width 452 height 10
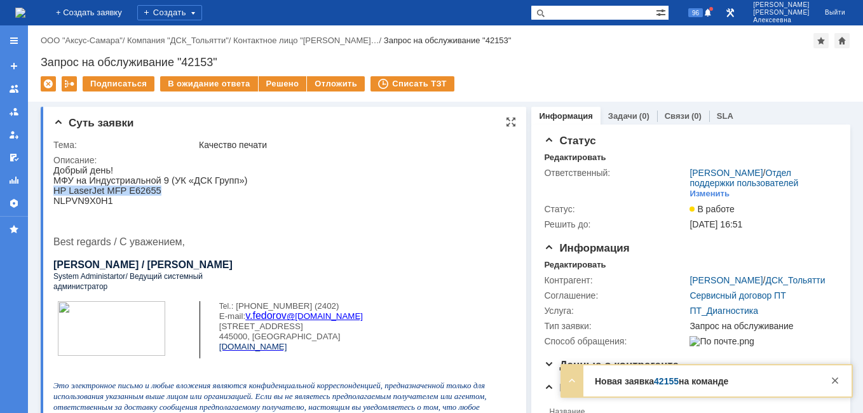
drag, startPoint x: 160, startPoint y: 189, endPoint x: 54, endPoint y: 188, distance: 106.1
click at [54, 188] on p "HP LaserJet MFP E62655" at bounding box center [279, 191] width 452 height 10
copy p "HP LaserJet MFP E62655"
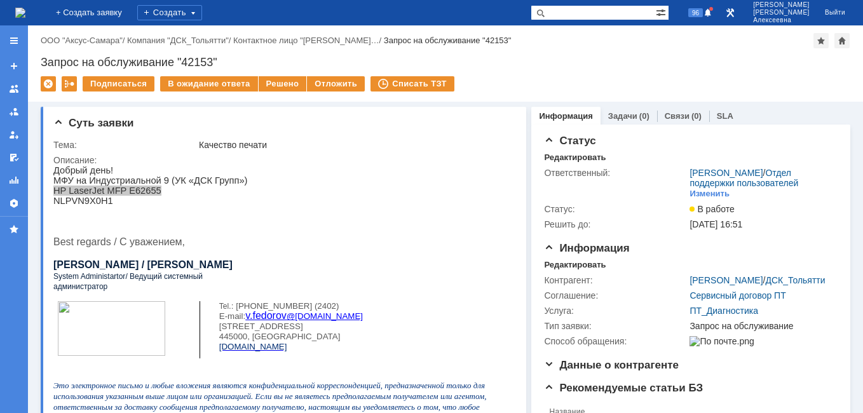
click at [25, 11] on img at bounding box center [20, 13] width 10 height 10
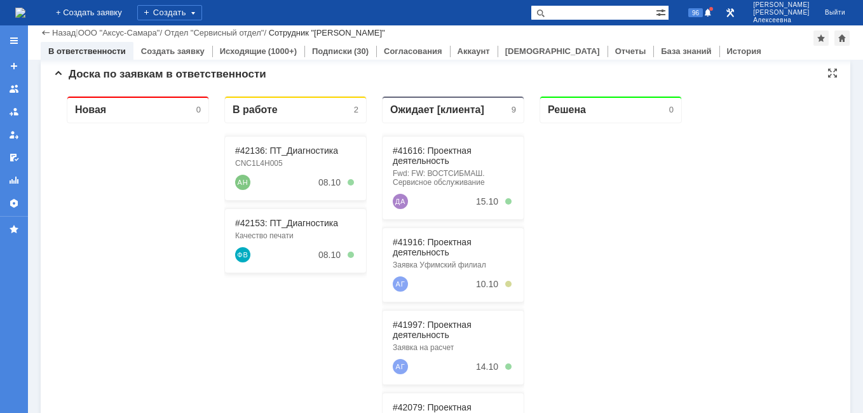
scroll to position [127, 0]
click at [266, 152] on link "#42136: ПТ_Диагностика" at bounding box center [286, 149] width 103 height 10
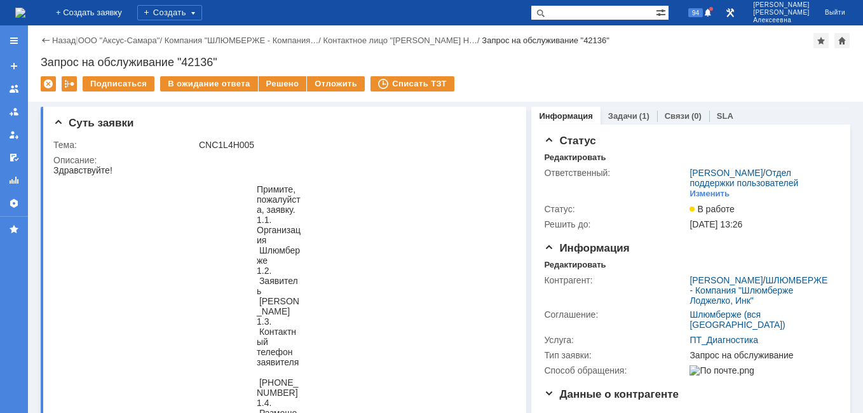
click at [25, 11] on img at bounding box center [20, 13] width 10 height 10
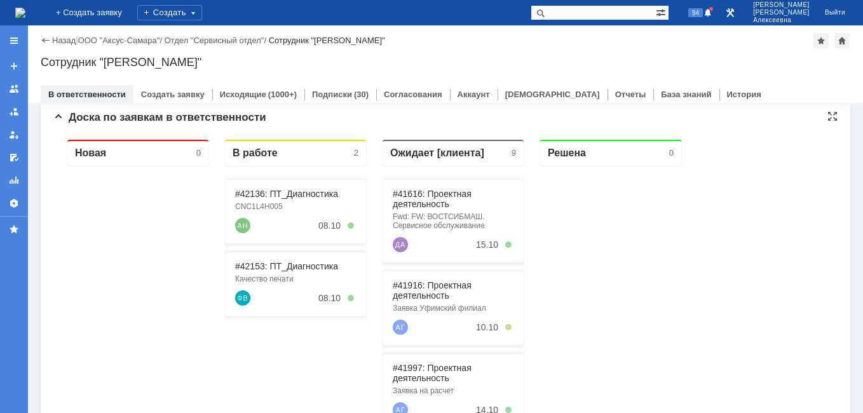
scroll to position [127, 0]
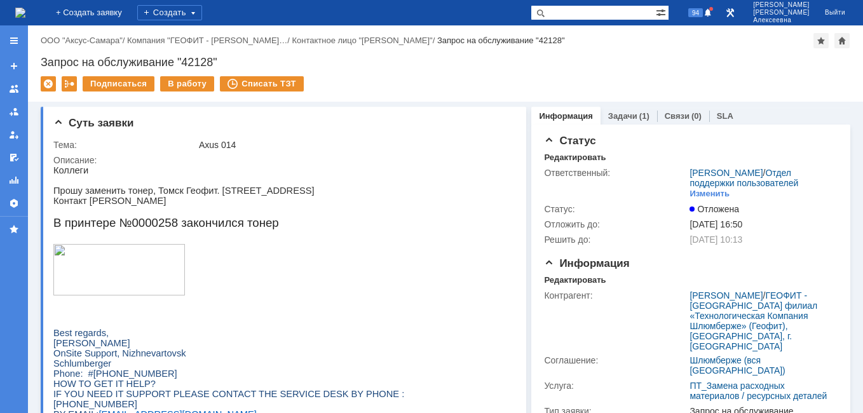
click at [25, 10] on img at bounding box center [20, 13] width 10 height 10
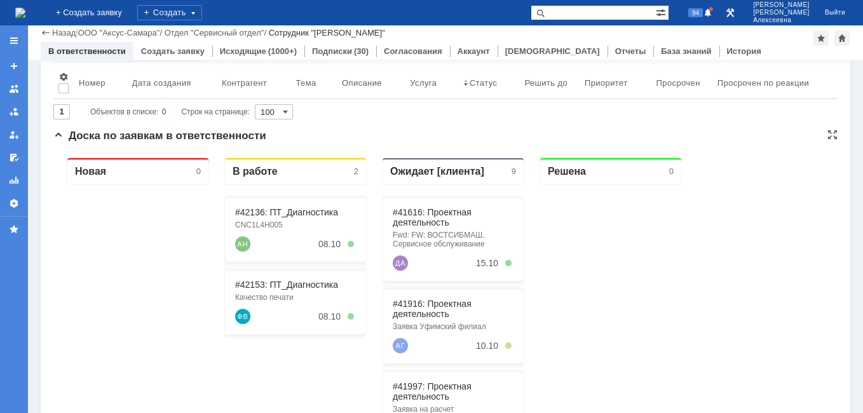
scroll to position [64, 0]
click at [293, 287] on link "#42153: ПТ_Диагностика" at bounding box center [286, 285] width 103 height 10
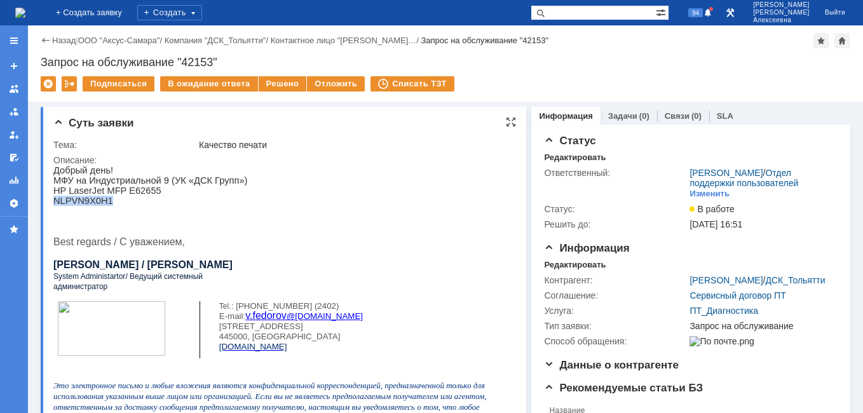
drag, startPoint x: 113, startPoint y: 199, endPoint x: 55, endPoint y: 197, distance: 57.8
click at [55, 197] on p "NLPVN9X0H1" at bounding box center [279, 201] width 452 height 10
copy p "NLPVN9X0H1"
click at [25, 8] on img at bounding box center [20, 13] width 10 height 10
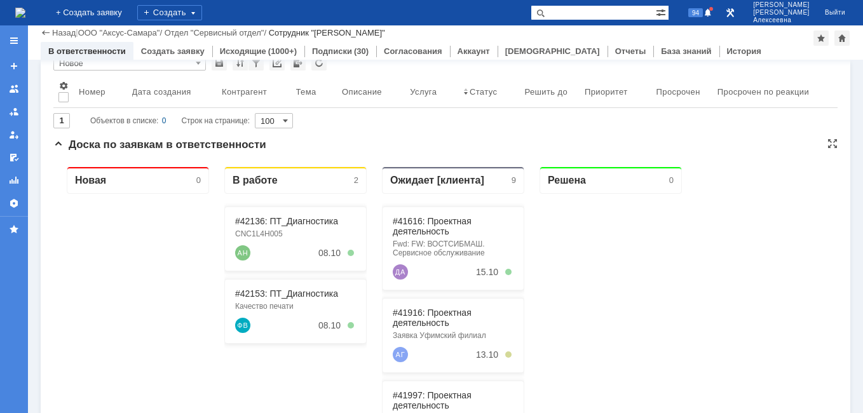
scroll to position [127, 0]
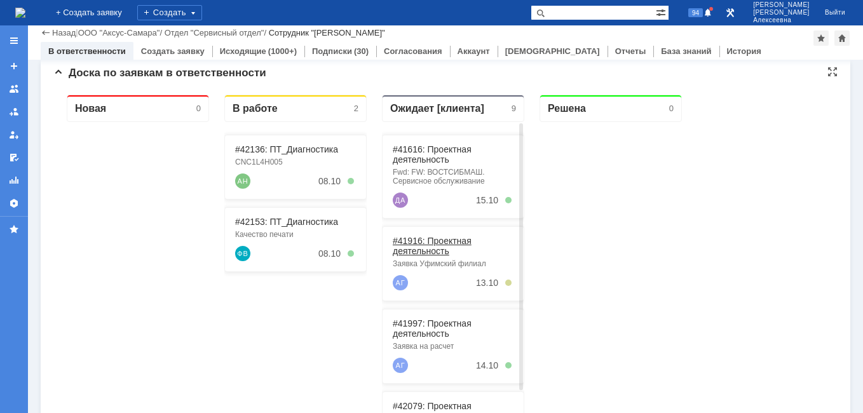
click at [424, 241] on link "#41916: Проектная деятельность" at bounding box center [432, 246] width 79 height 20
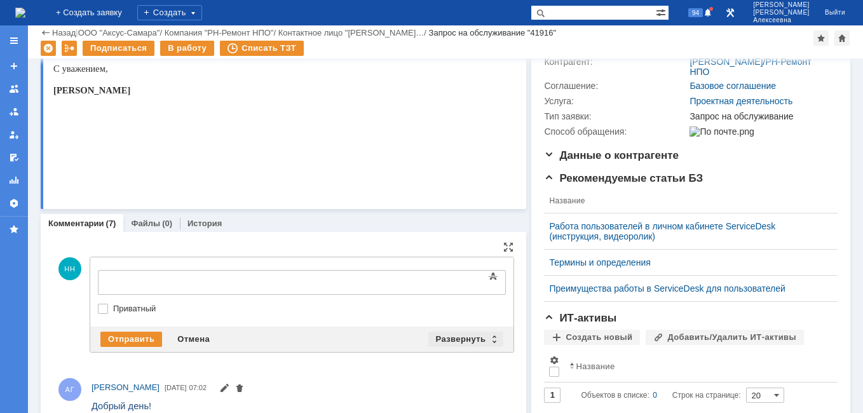
click at [487, 335] on div "Развернуть" at bounding box center [466, 339] width 76 height 15
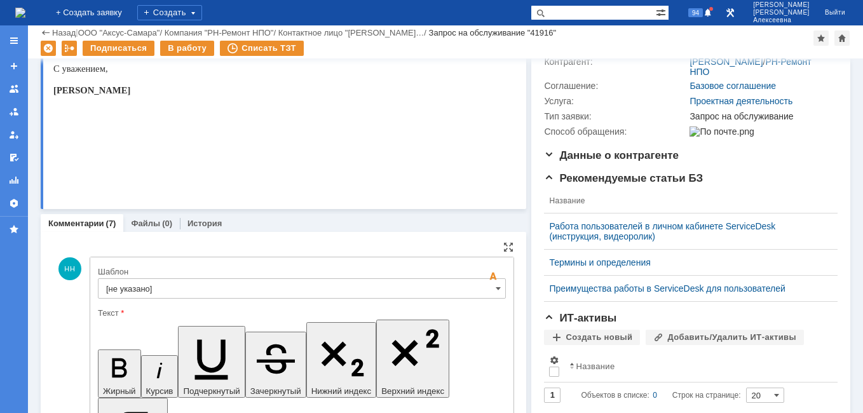
click at [487, 288] on input "[не указано]" at bounding box center [302, 288] width 408 height 20
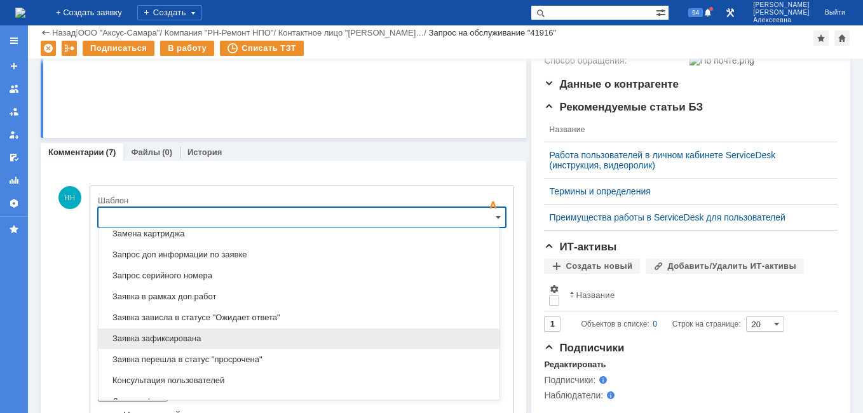
scroll to position [754, 0]
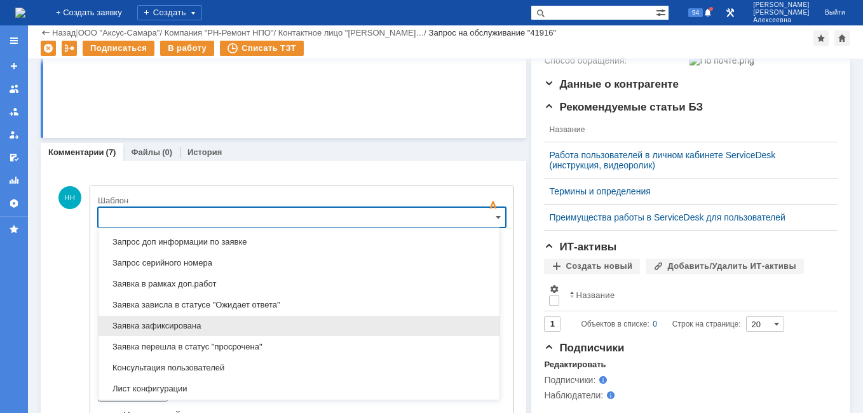
click at [166, 325] on span "Заявка зафиксирована" at bounding box center [299, 326] width 386 height 10
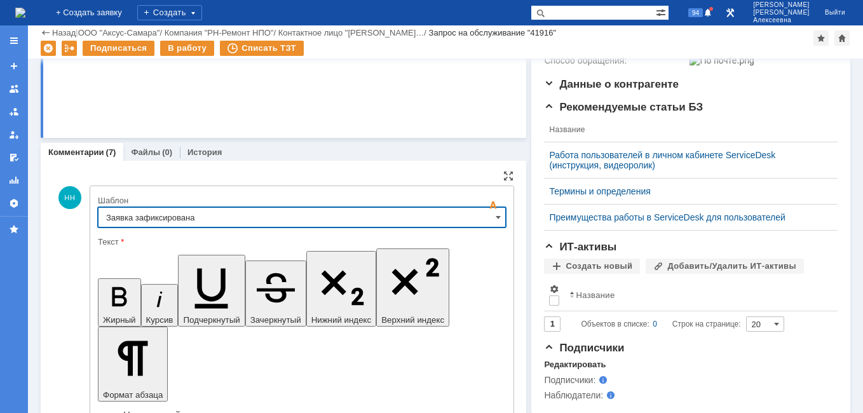
type input "Заявка зафиксирована"
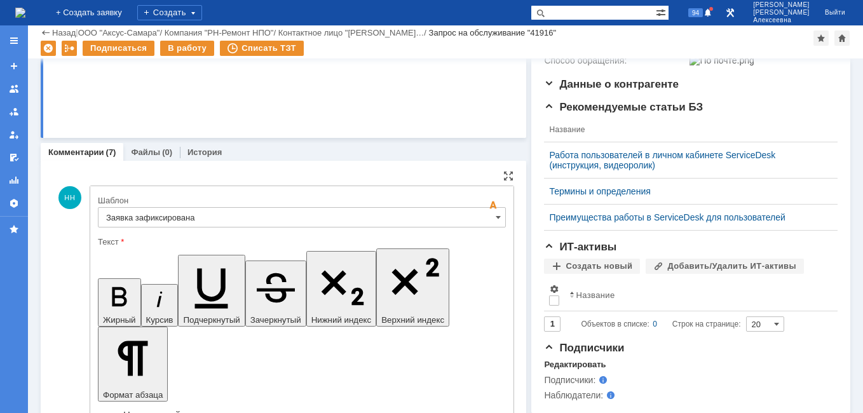
drag, startPoint x: 384, startPoint y: 3173, endPoint x: 122, endPoint y: 3166, distance: 262.5
drag, startPoint x: 398, startPoint y: 3168, endPoint x: 175, endPoint y: 3184, distance: 223.5
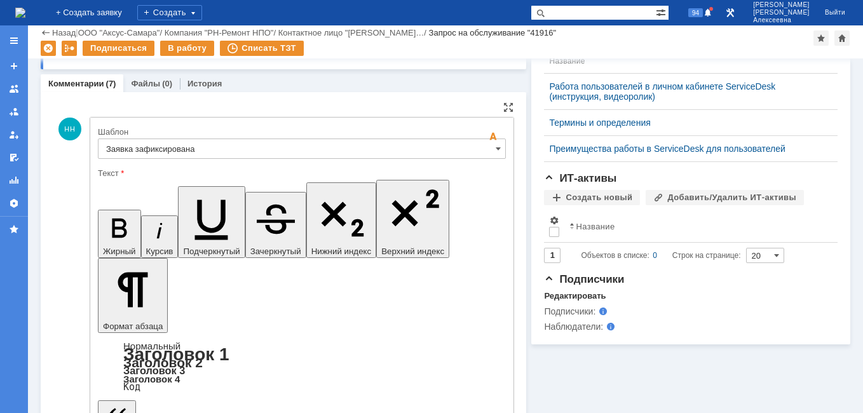
scroll to position [452, 0]
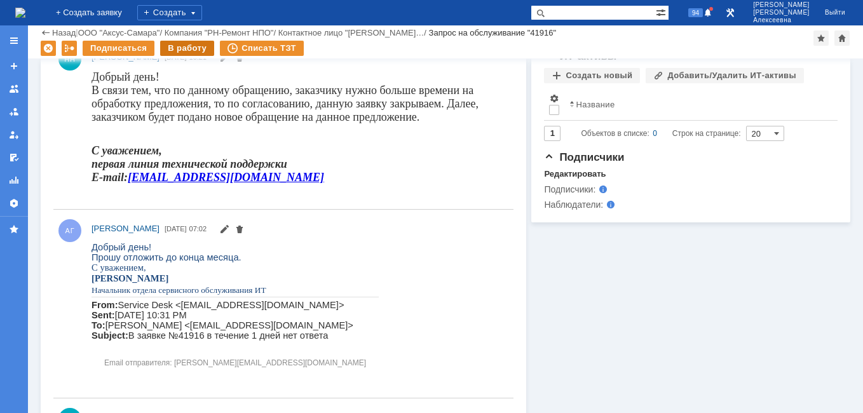
scroll to position [0, 0]
click at [180, 46] on div "В работу" at bounding box center [187, 48] width 54 height 15
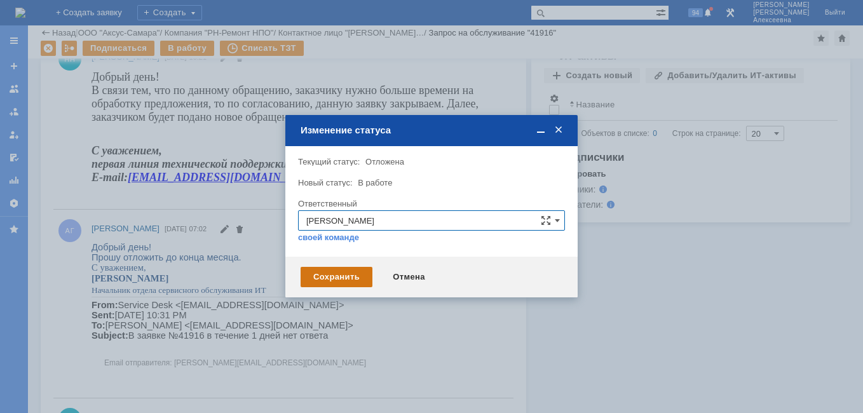
click at [315, 274] on div "Сохранить" at bounding box center [337, 277] width 72 height 20
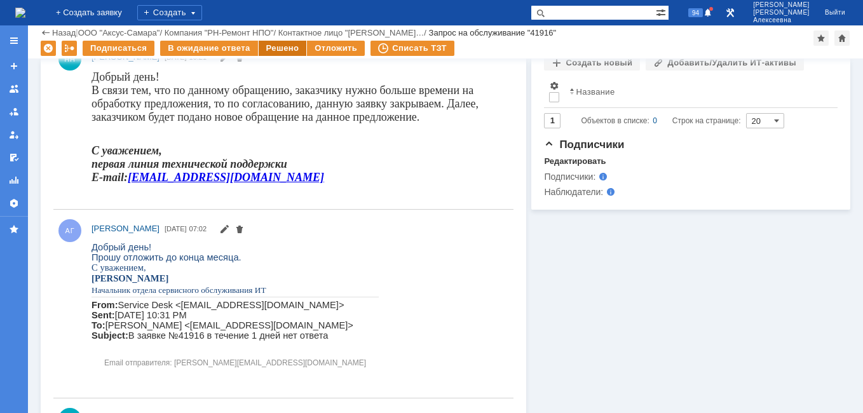
click at [279, 48] on div "Решено" at bounding box center [283, 48] width 48 height 15
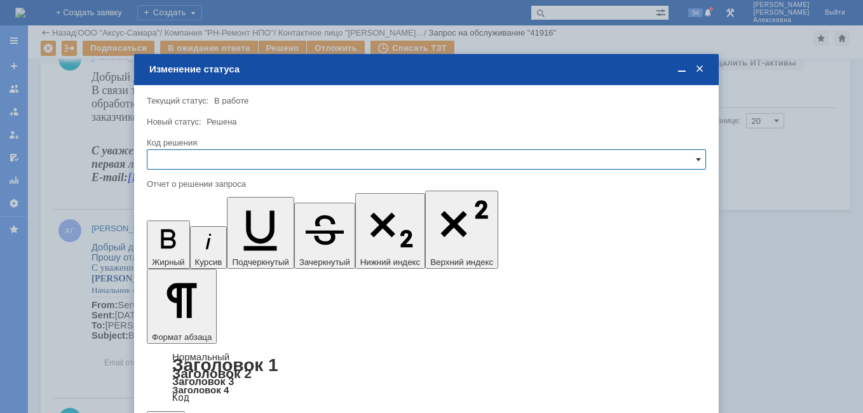
click at [698, 158] on span at bounding box center [698, 159] width 5 height 10
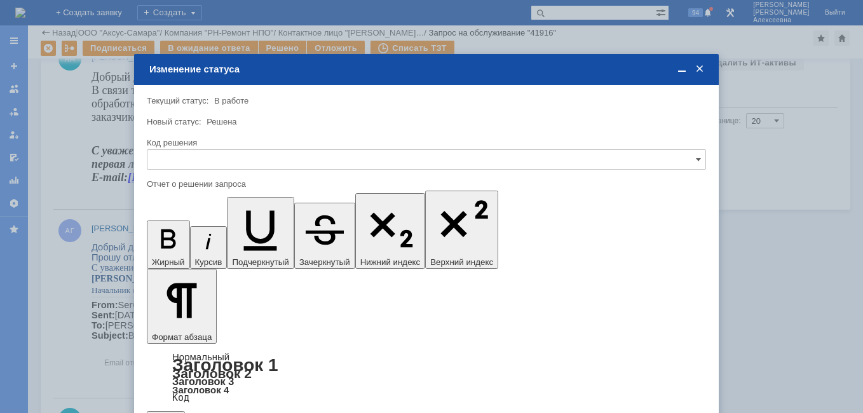
click at [168, 242] on span "Решено" at bounding box center [426, 246] width 543 height 10
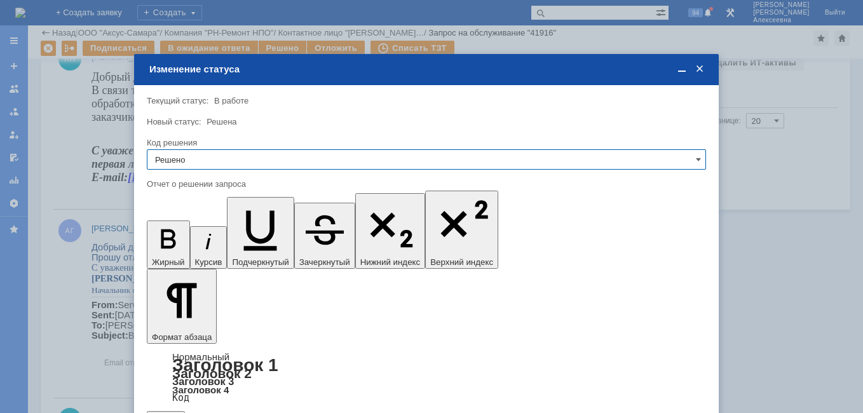
type input "Решено"
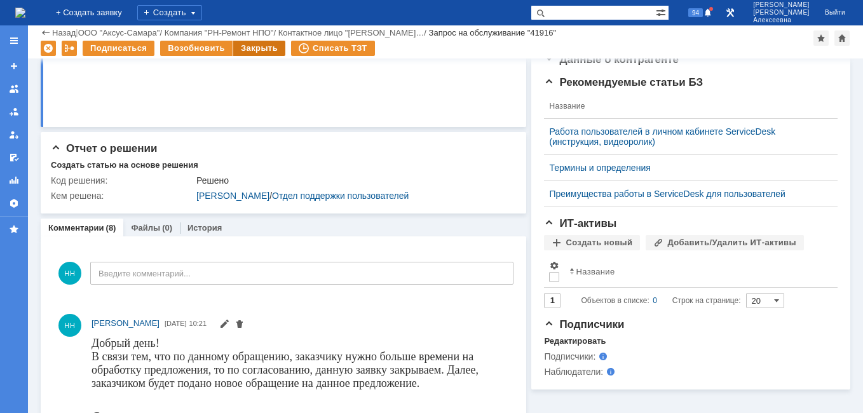
click at [247, 48] on div "Закрыть" at bounding box center [259, 48] width 52 height 15
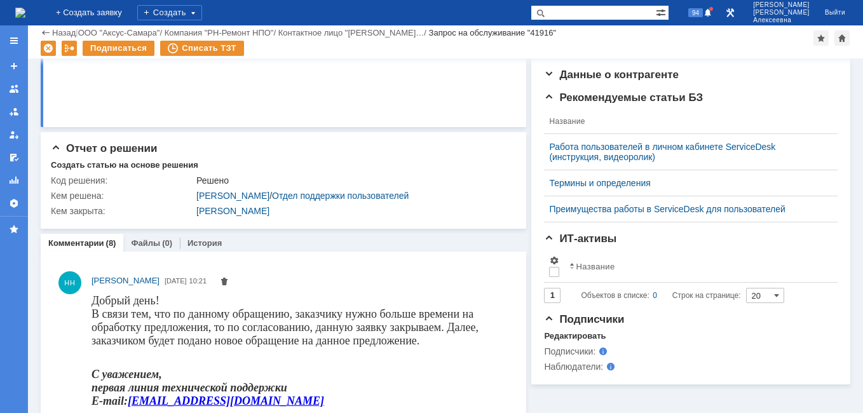
click at [25, 8] on img at bounding box center [20, 13] width 10 height 10
